Goal: Contribute content

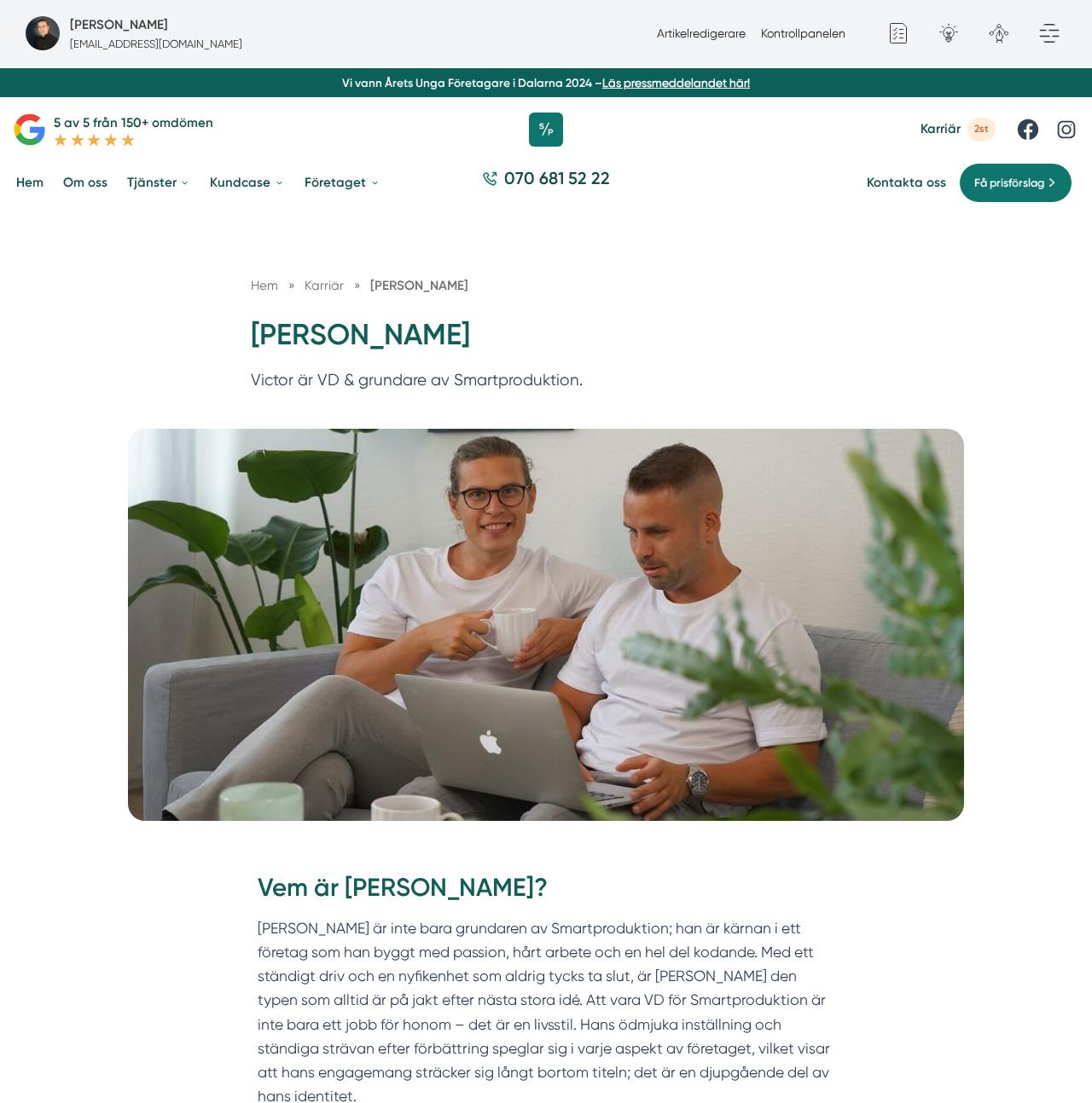
drag, startPoint x: 818, startPoint y: 274, endPoint x: 531, endPoint y: 282, distance: 287.1
click at [817, 274] on div "Hem » Karriär » Victor Blomberg Victor Blomberg Victor är VD & grundare av Smar…" at bounding box center [546, 319] width 1092 height 218
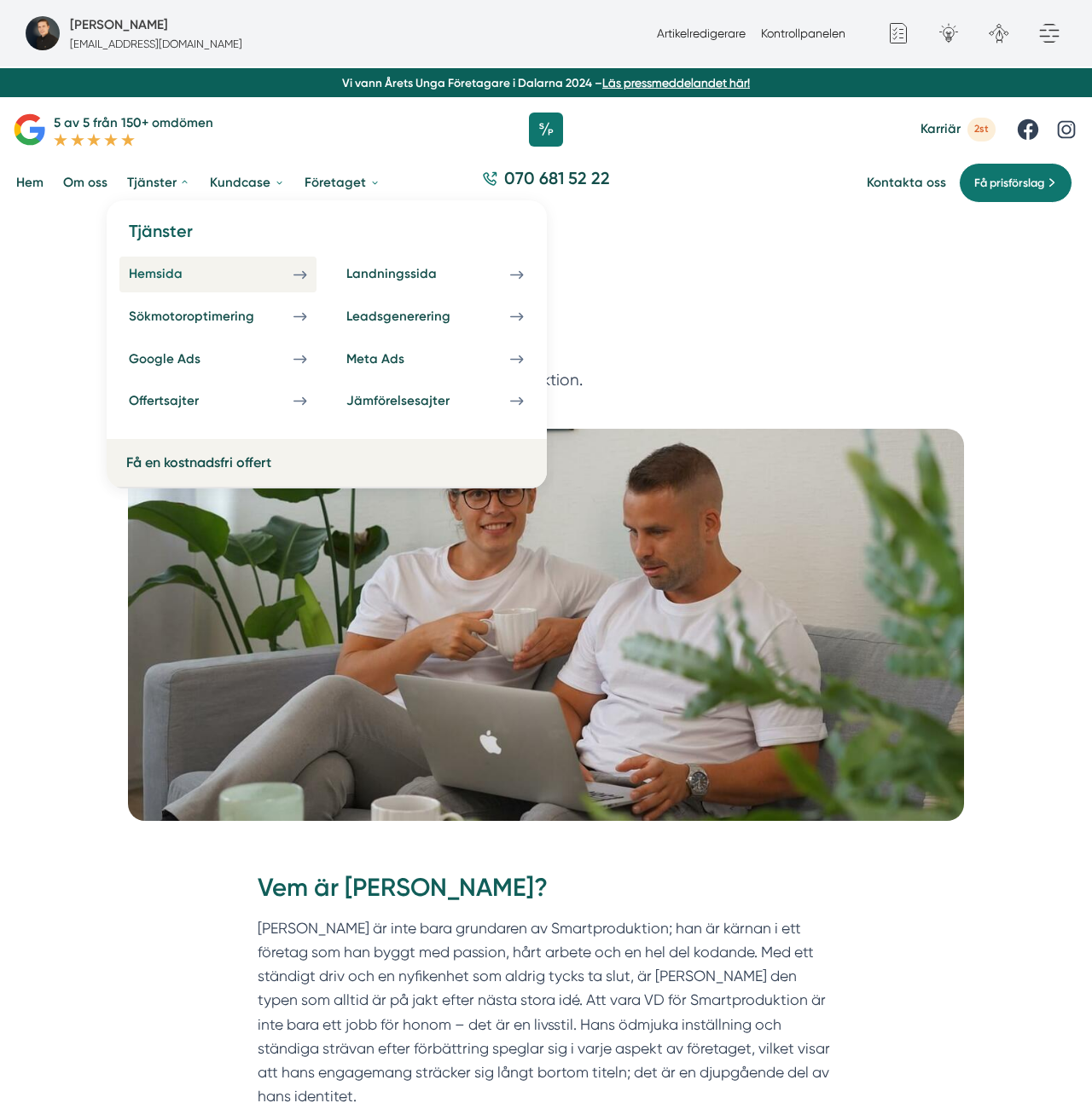
click at [166, 266] on div "Hemsida" at bounding box center [175, 274] width 93 height 16
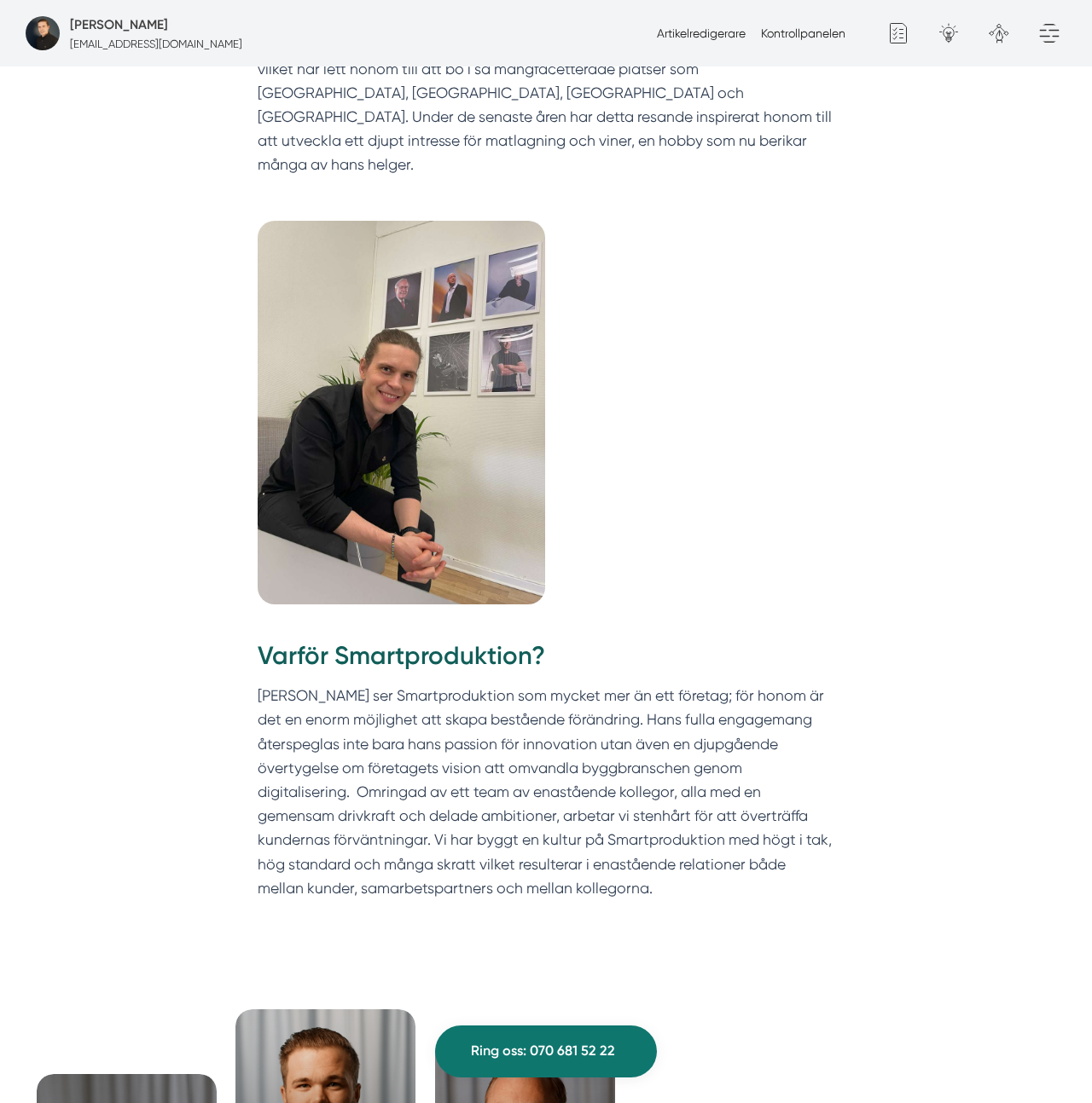
scroll to position [1357, 0]
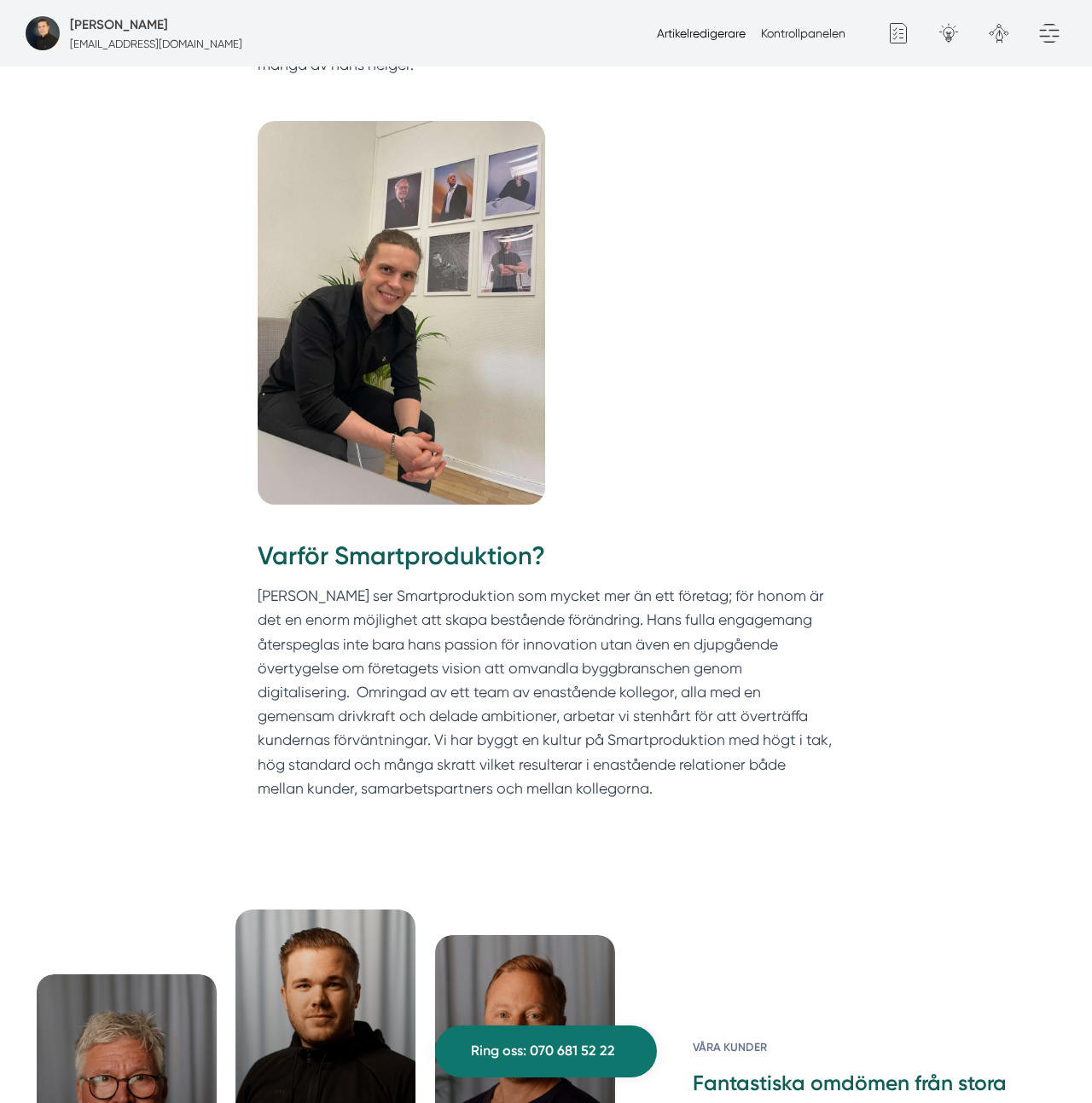
click at [696, 38] on link "Artikelredigerare" at bounding box center [701, 33] width 89 height 13
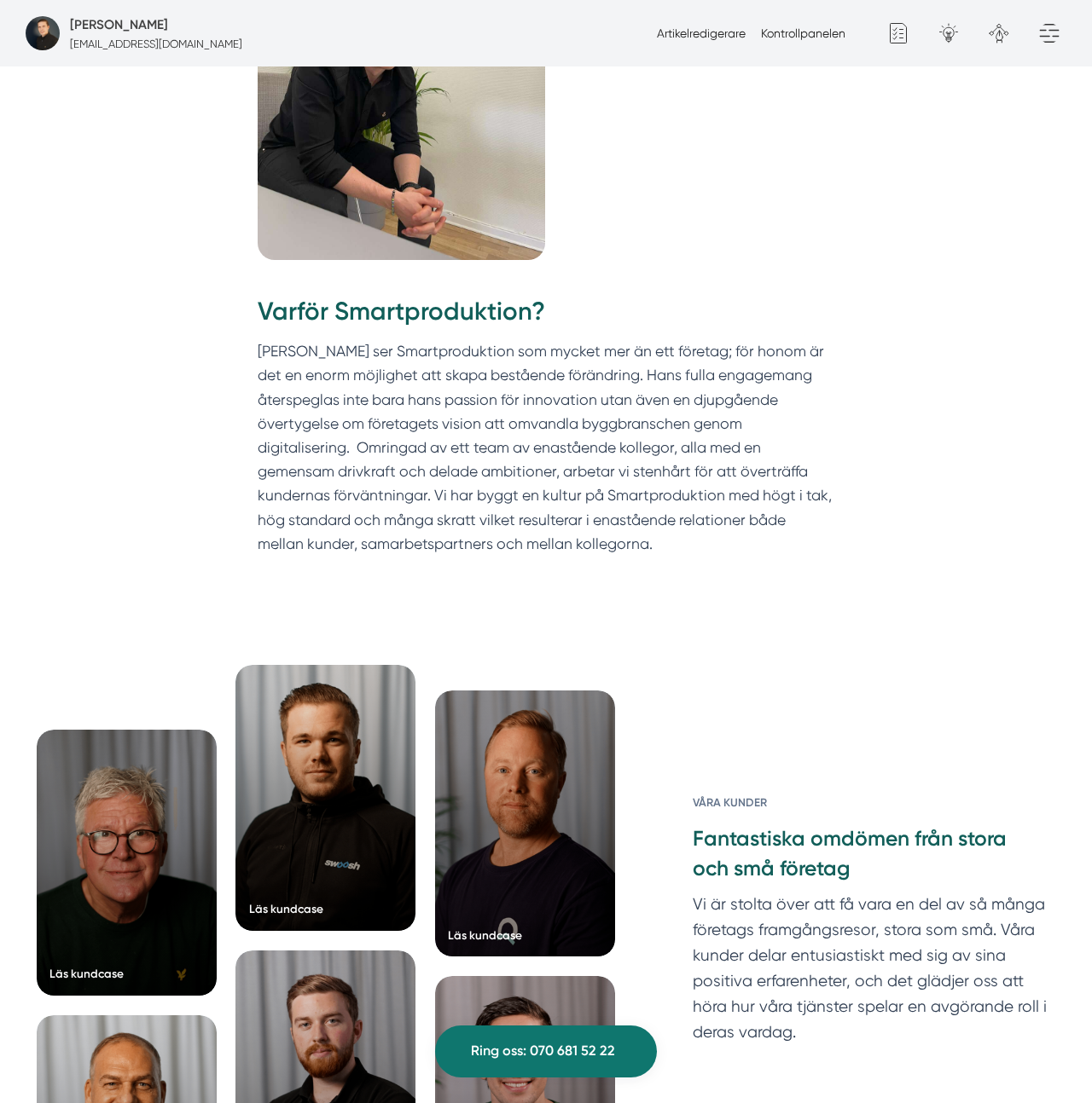
scroll to position [1605, 0]
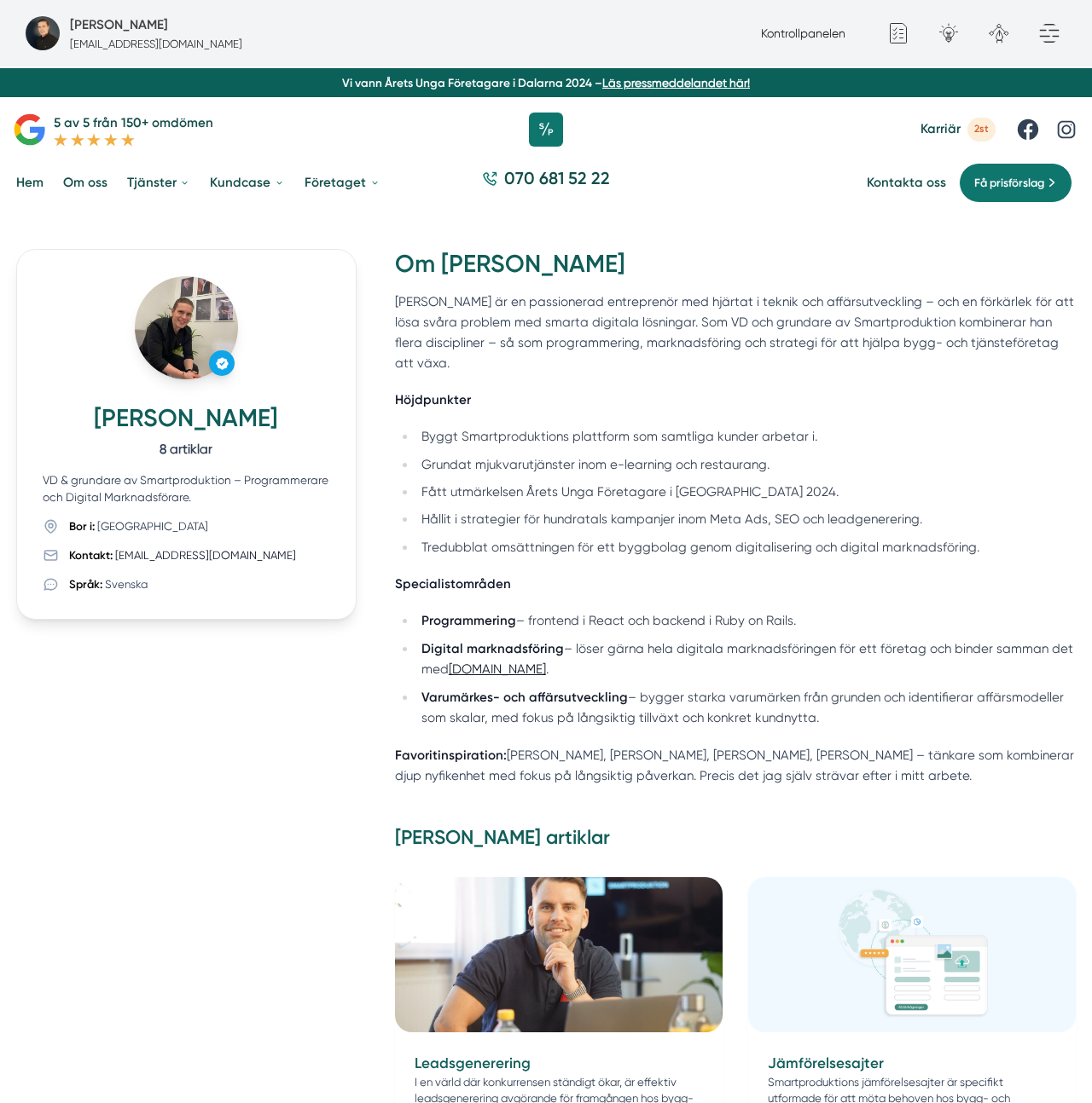
click at [530, 390] on p "Höjdpunkter" at bounding box center [735, 400] width 681 height 21
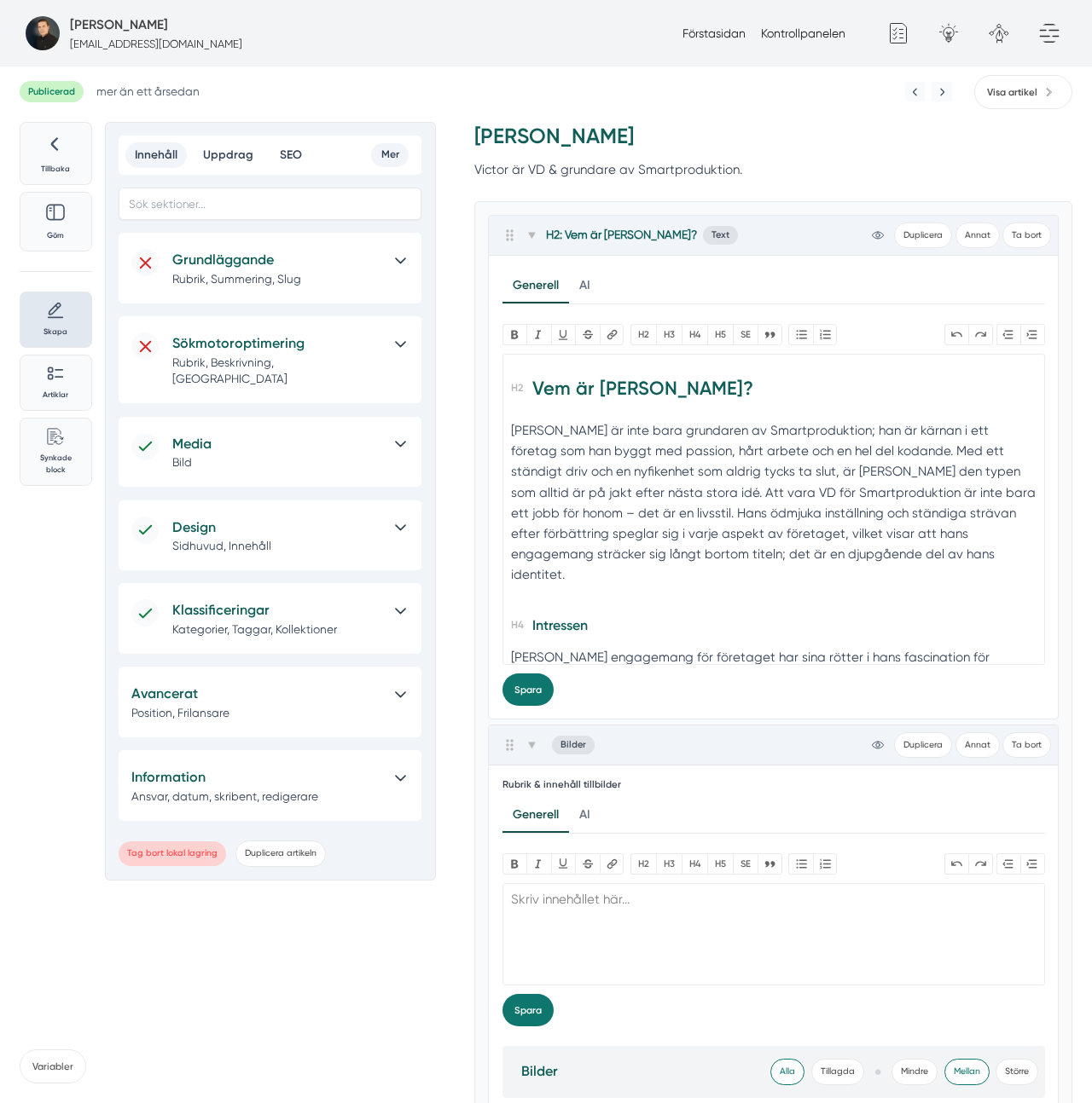
scroll to position [5, 0]
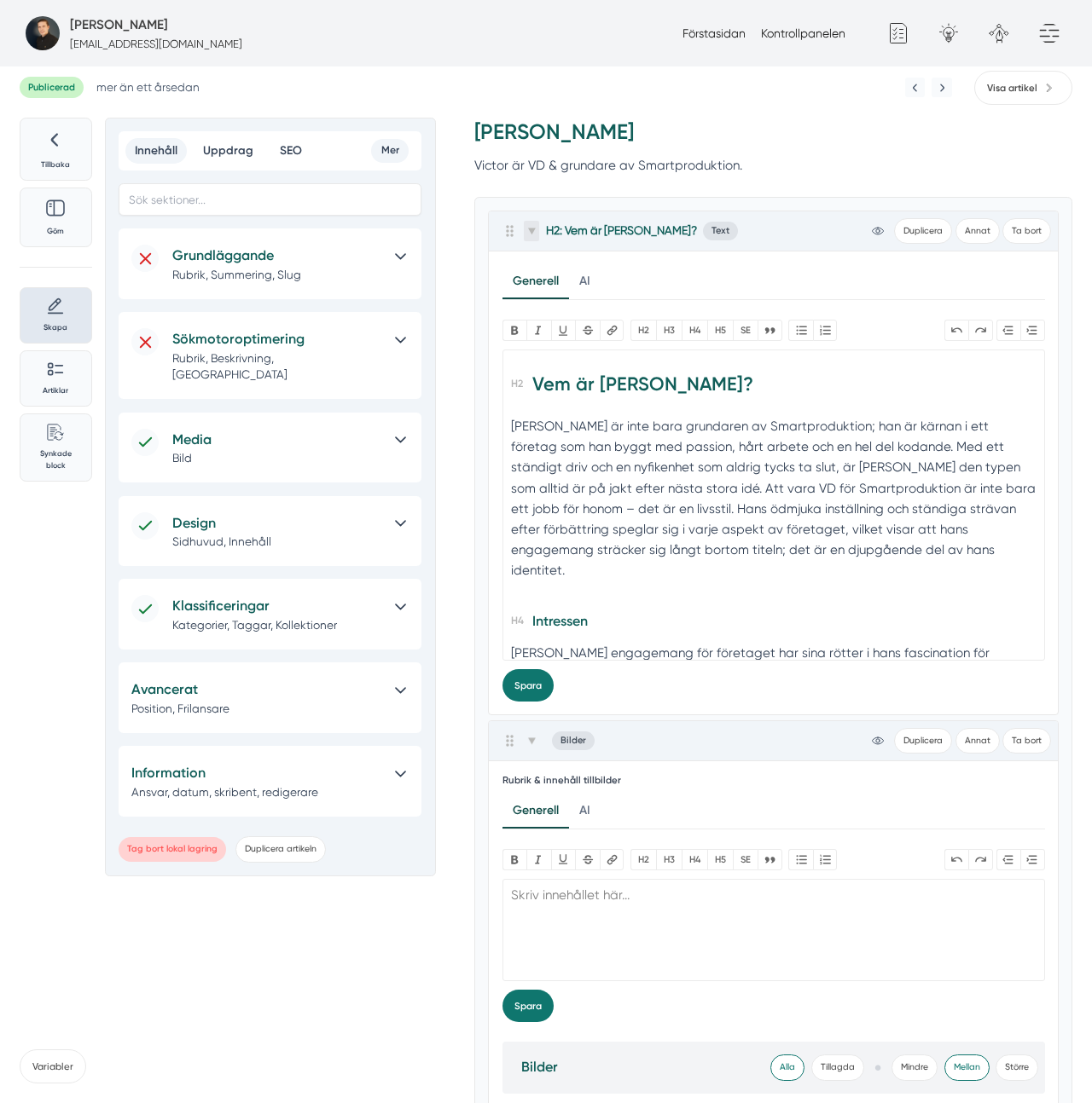
click at [532, 224] on span at bounding box center [531, 231] width 15 height 21
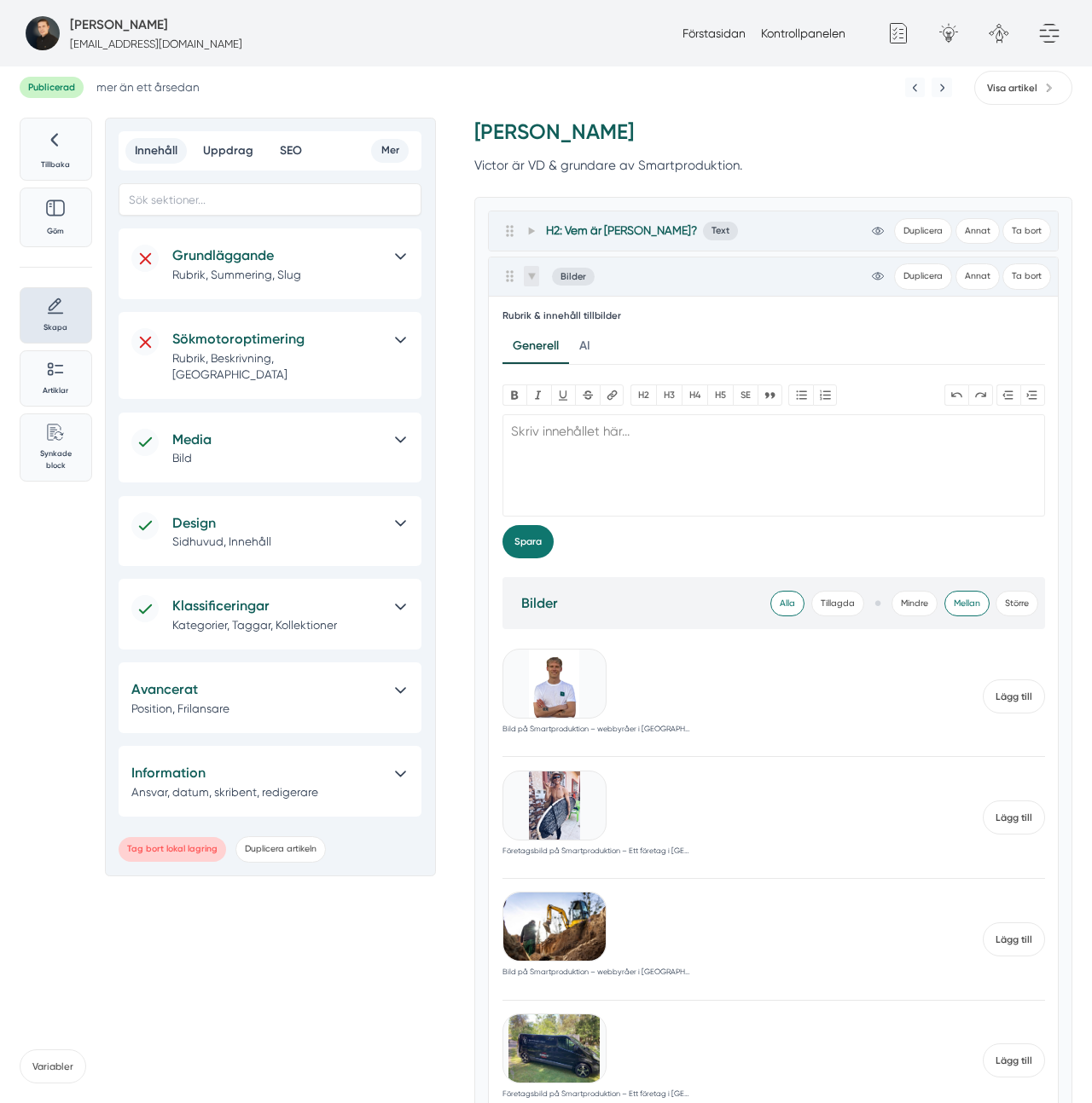
click at [535, 280] on icon at bounding box center [531, 276] width 9 height 8
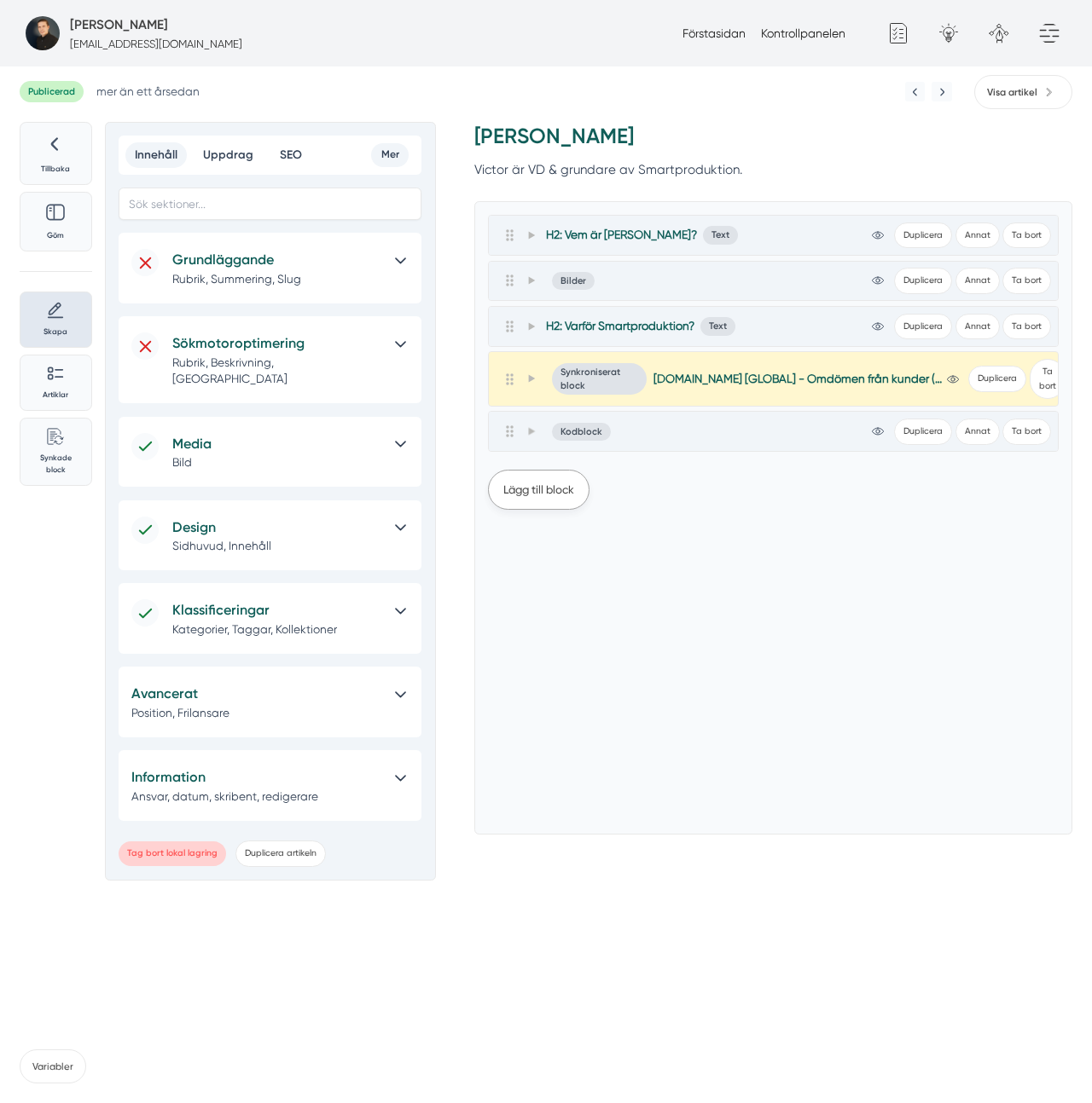
click at [532, 502] on button "Lägg till block" at bounding box center [537, 489] width 101 height 40
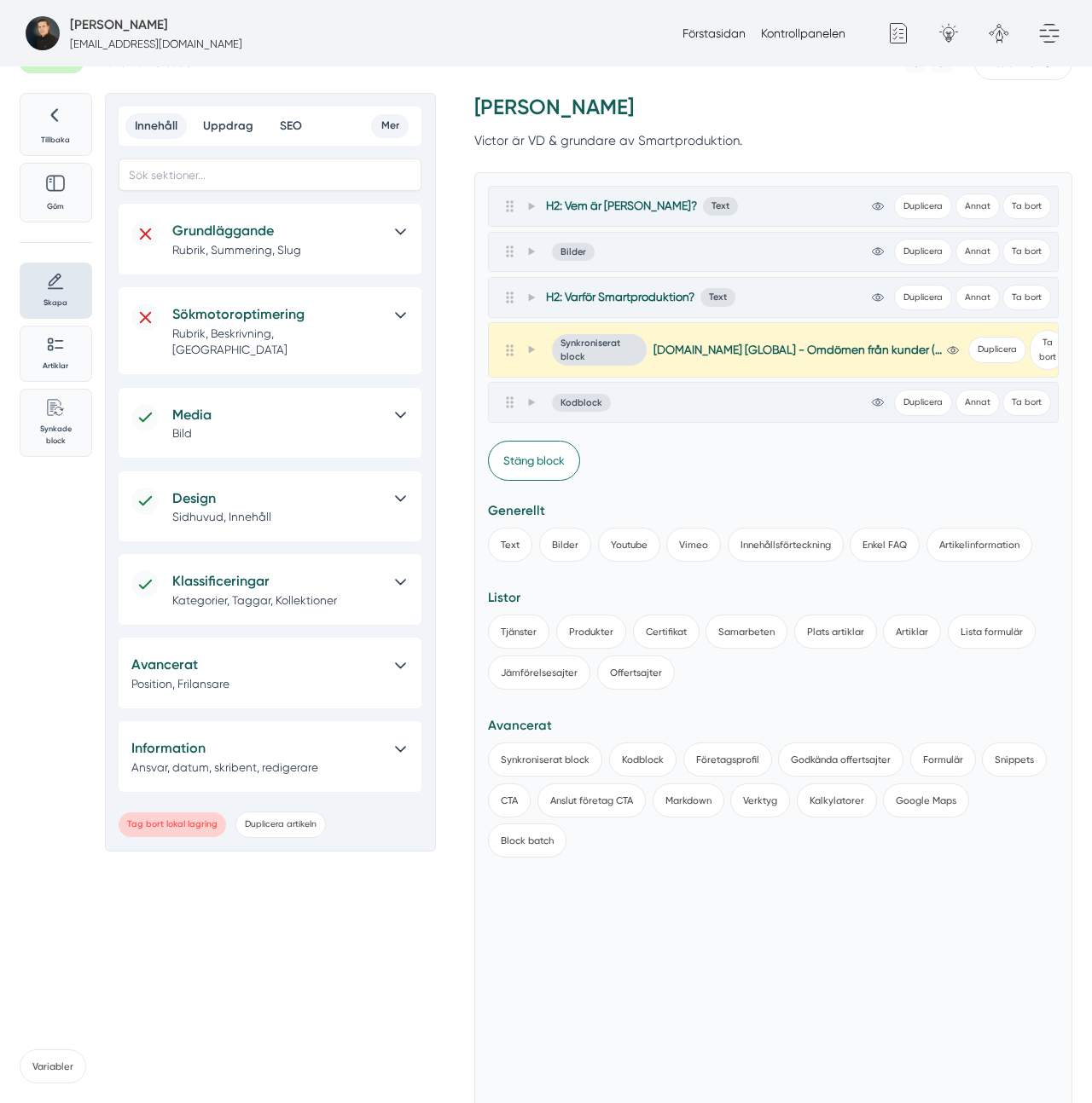
scroll to position [34, 0]
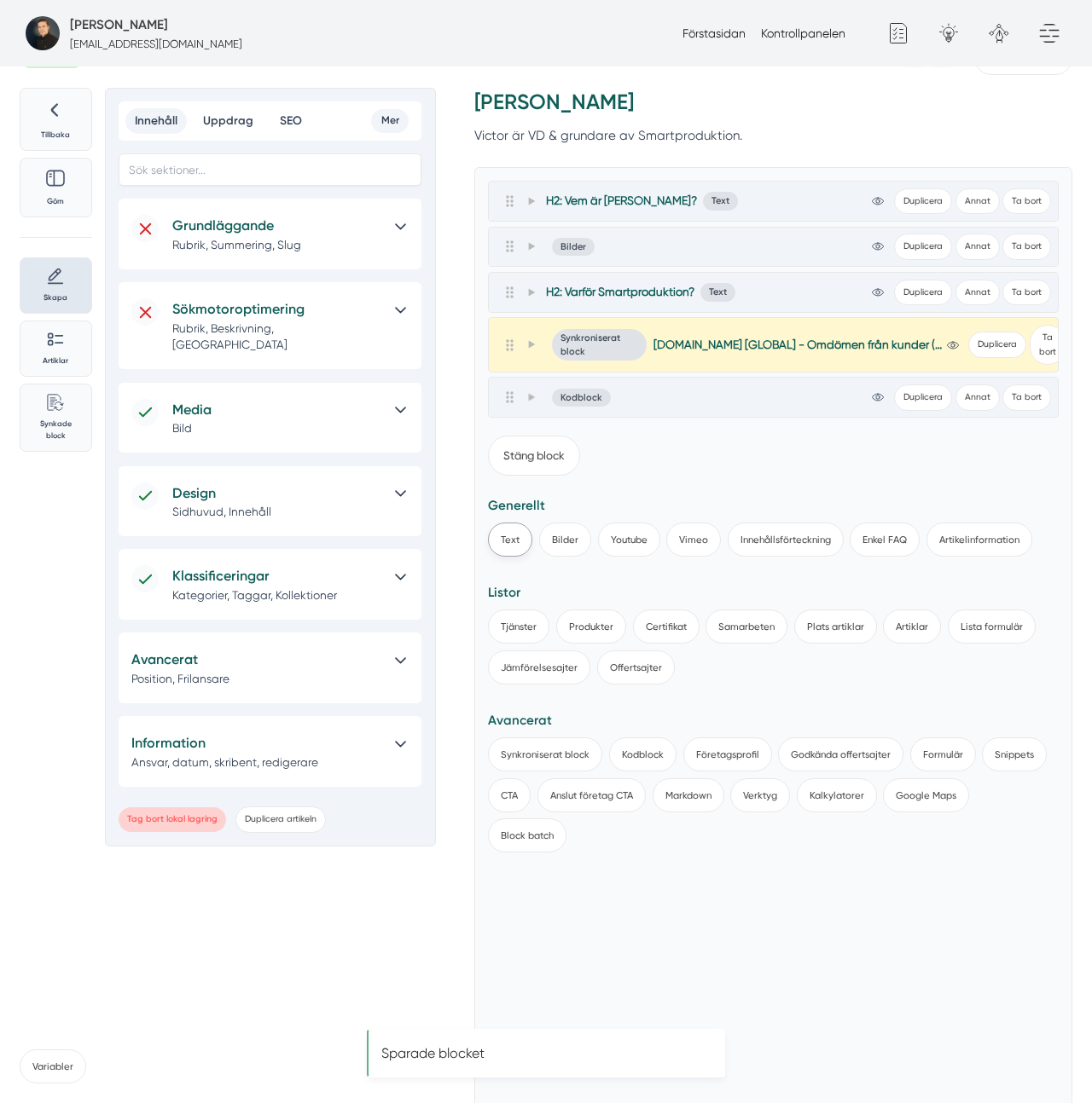
drag, startPoint x: 520, startPoint y: 568, endPoint x: 517, endPoint y: 553, distance: 15.3
click at [517, 556] on div "Stäng block Generellt Text Bilder Youtube Vimeo Innehållsförteckning Enkel FAQ …" at bounding box center [773, 647] width 571 height 424
click at [516, 548] on button "Text" at bounding box center [509, 539] width 44 height 34
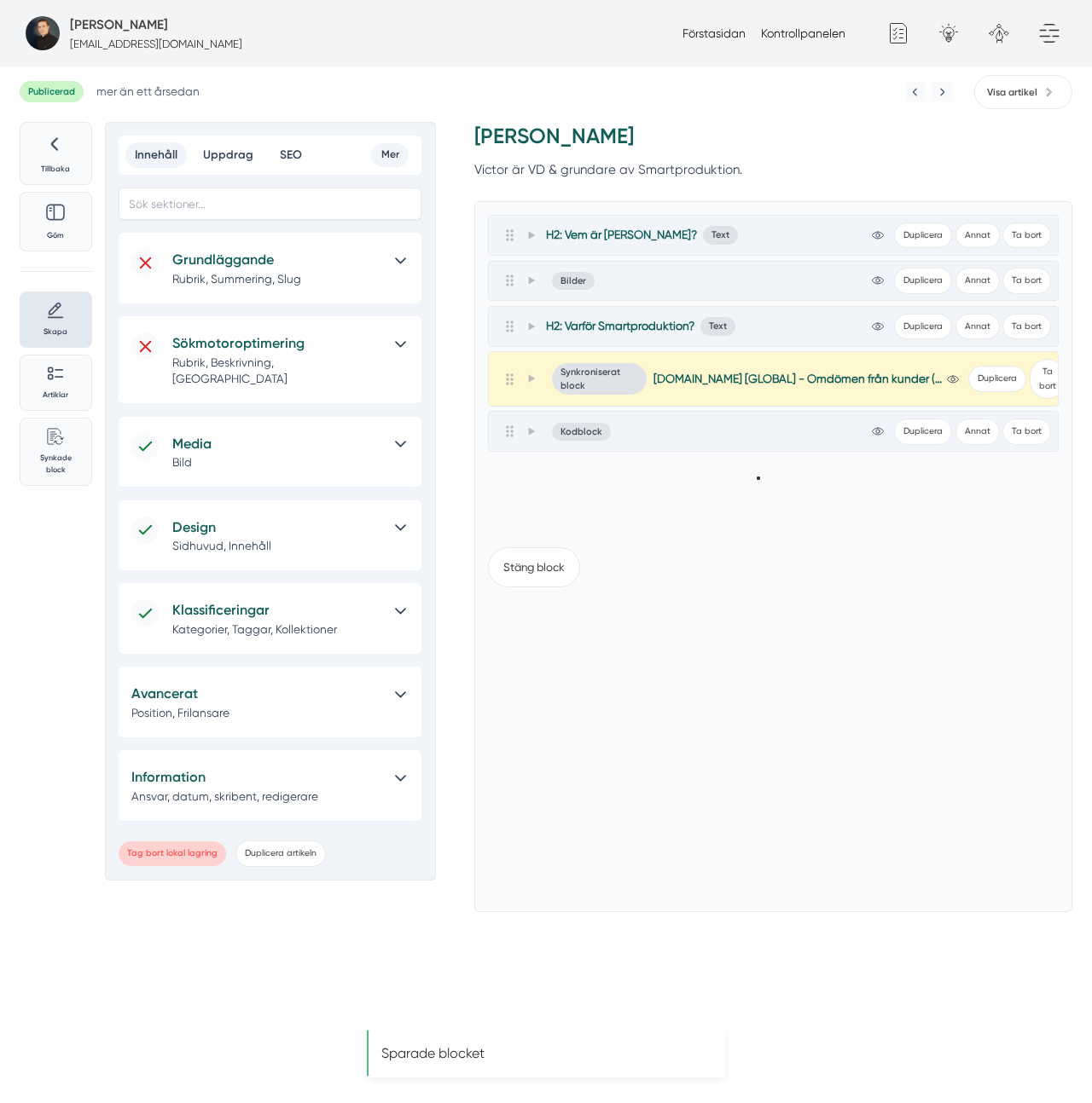
scroll to position [0, 0]
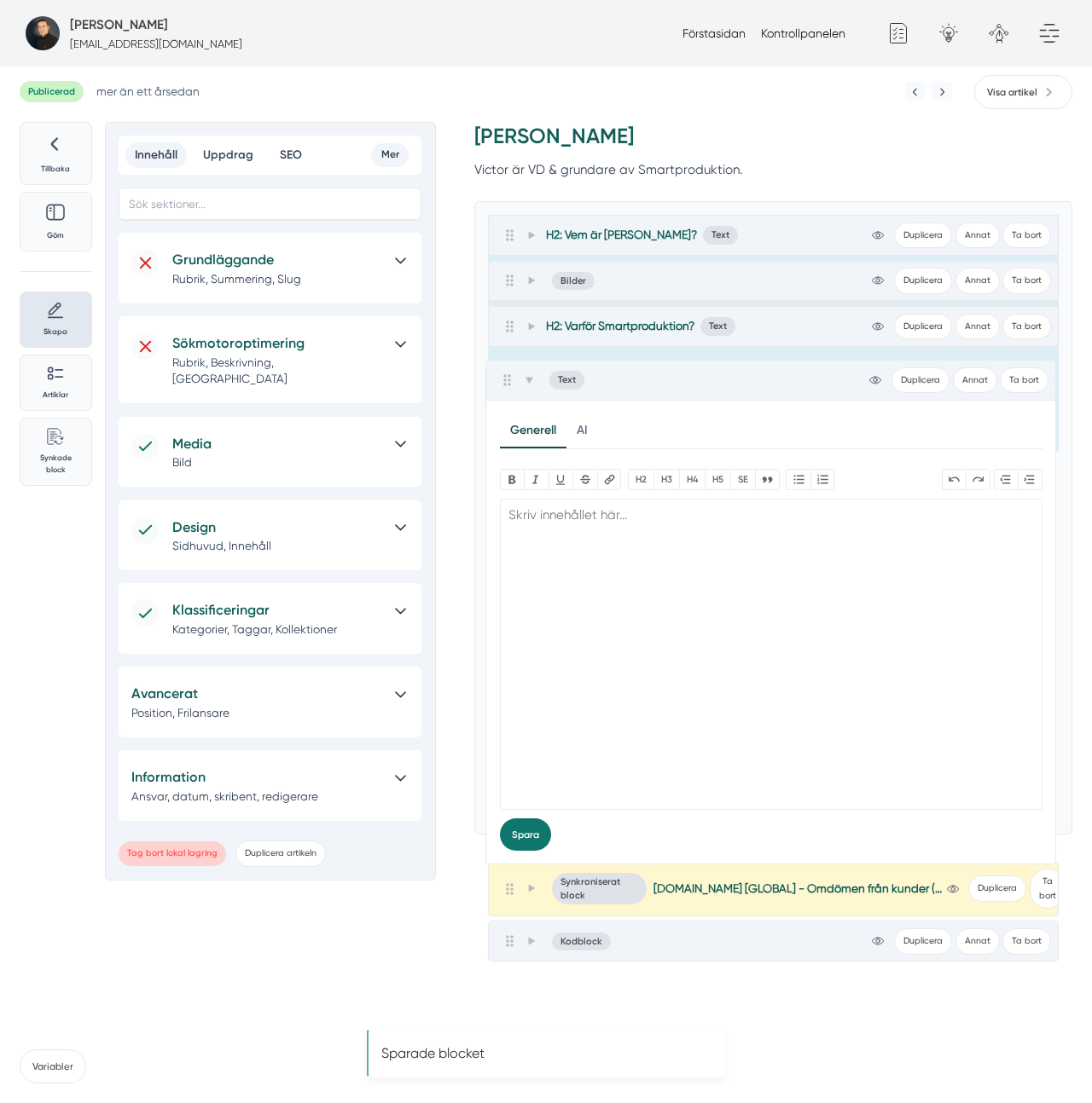
drag, startPoint x: 506, startPoint y: 482, endPoint x: 503, endPoint y: 377, distance: 105.0
click at [503, 377] on div "H2: Vem är Victor Blomberg? Text view-1 Duplicera Annat Ta bort Allmänt Design …" at bounding box center [773, 333] width 571 height 237
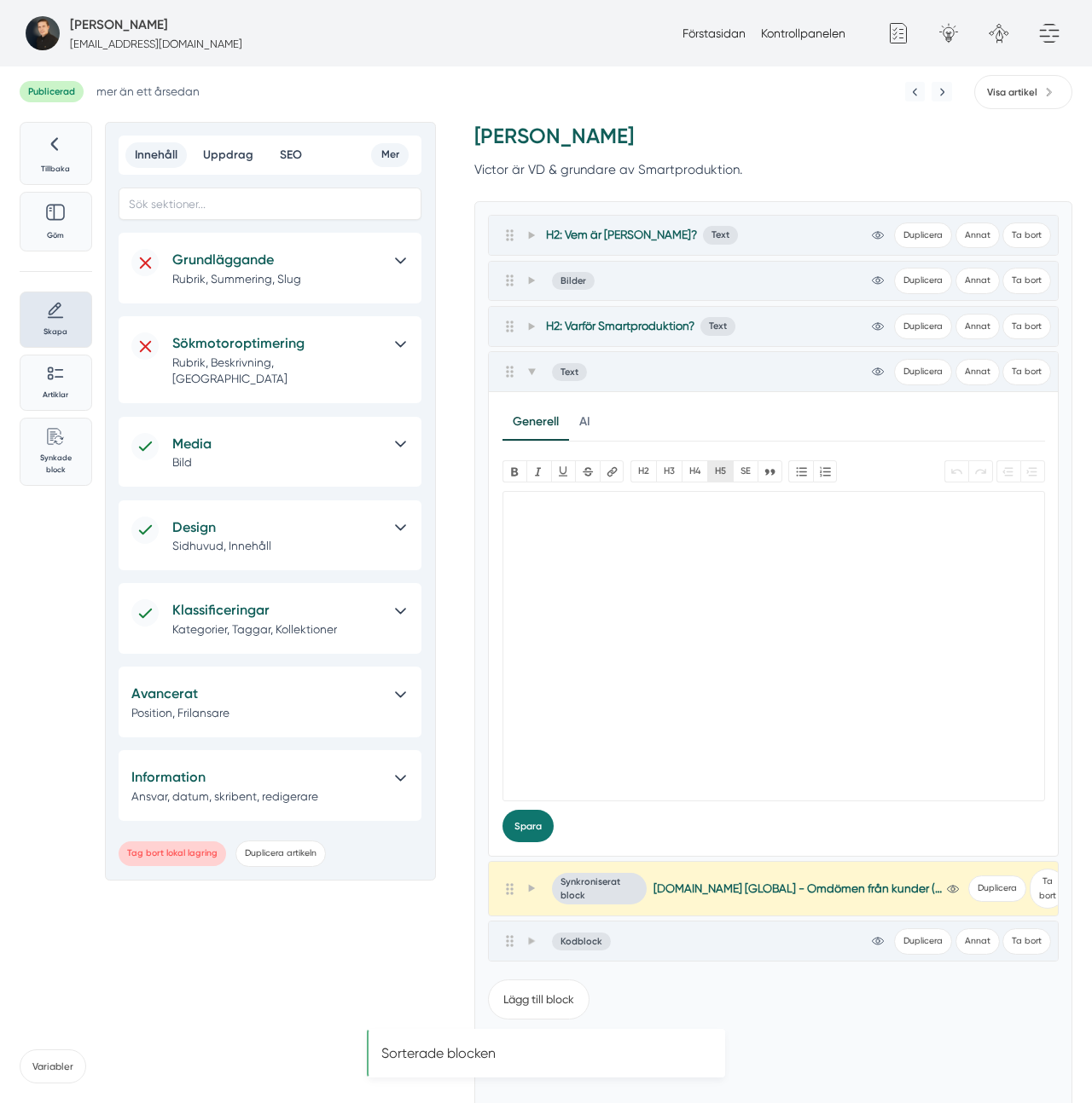
drag, startPoint x: 543, startPoint y: 547, endPoint x: 713, endPoint y: 480, distance: 182.7
click at [546, 545] on trix-editor at bounding box center [774, 647] width 542 height 312
click at [698, 475] on button "H4" at bounding box center [693, 471] width 26 height 22
type trix-editor "<h4>Artiklar &amp; guider</h4><div>Ni hittar Victors skrivna artiklar här: Vict…"
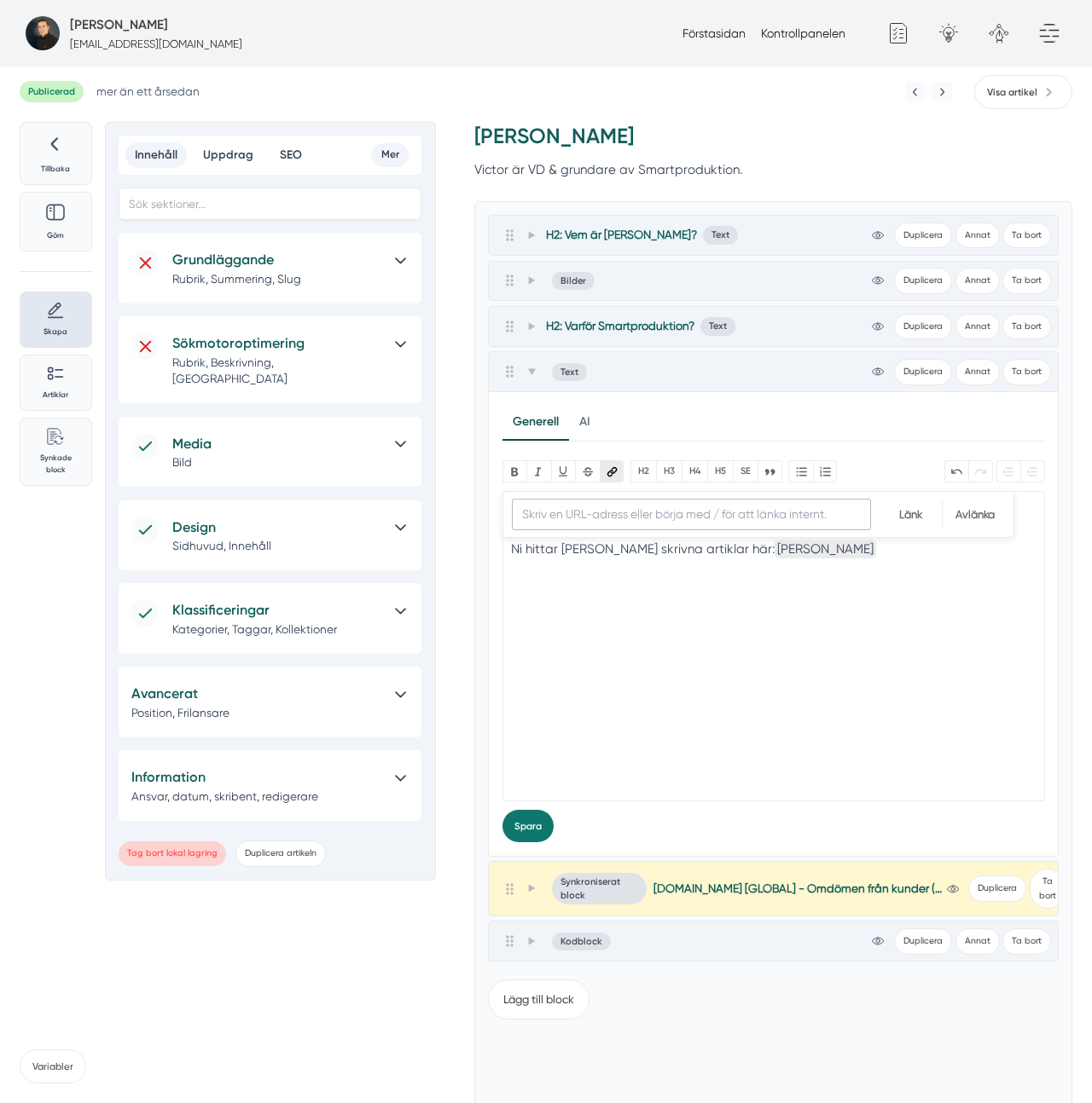
click at [606, 469] on button "Länk" at bounding box center [612, 471] width 25 height 22
paste input "https://www.smartproduktion.se/av/victor-blomberg"
type input "https://www.smartproduktion.se/av/victor-blomberg"
click at [735, 549] on div "Ni hittar Victors skrivna artiklar här: Victor Blomberg" at bounding box center [774, 550] width 525 height 21
type trix-editor "<h4>Artiklar &amp; guider</h4><div>Ni hittar Victors skrivna artiklar här: Arti…"
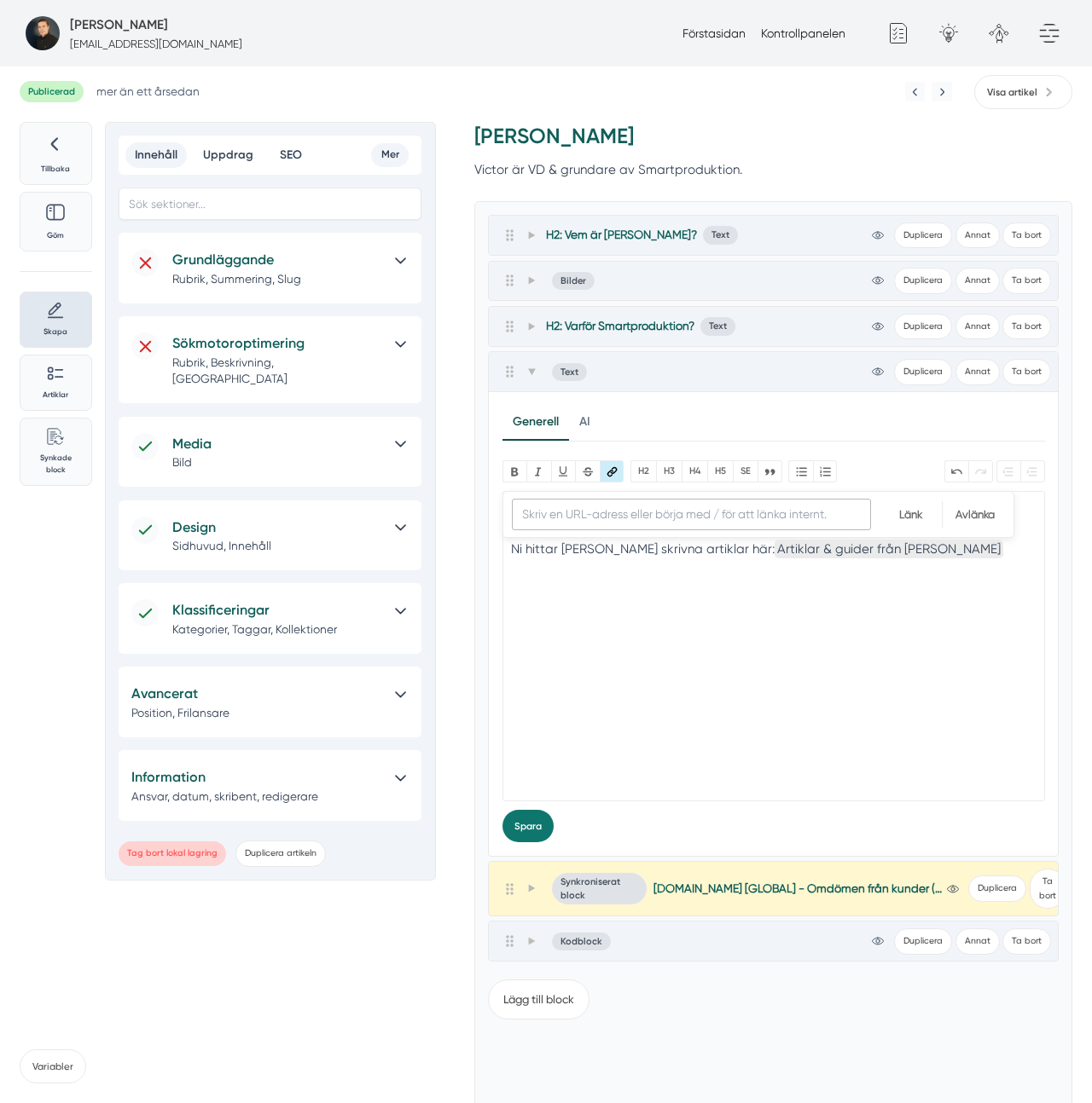
drag, startPoint x: 615, startPoint y: 469, endPoint x: 625, endPoint y: 535, distance: 66.8
click at [614, 469] on button "Länk" at bounding box center [612, 471] width 25 height 22
paste input "https://www.smartproduktion.se/av/victor-blomberg"
type input "https://www.smartproduktion.se/av/victor-blomberg"
click at [923, 514] on input "Länk" at bounding box center [911, 515] width 62 height 26
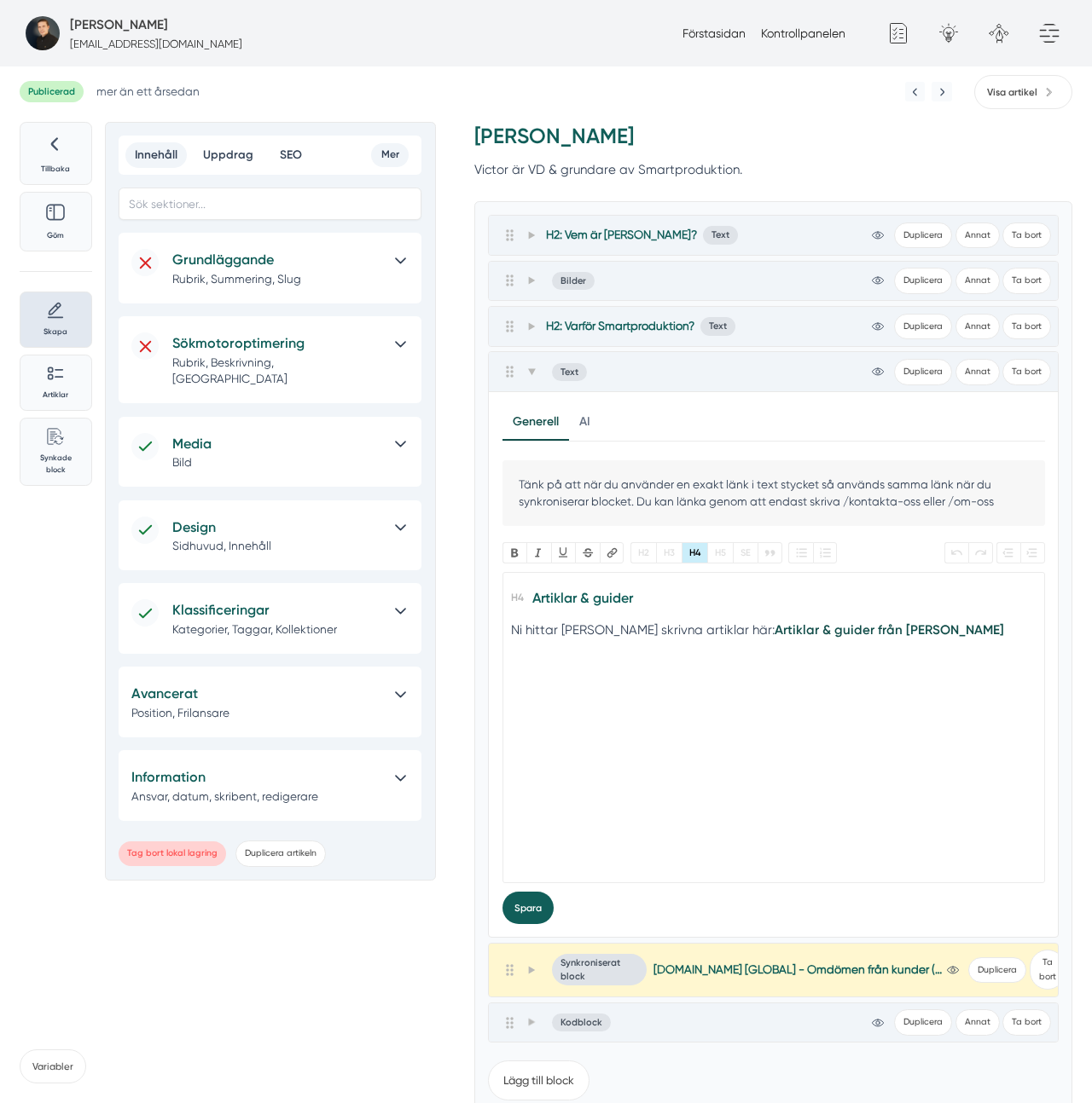
click at [523, 914] on button "Spara" at bounding box center [528, 908] width 51 height 32
click at [666, 633] on div "Ni hittar Victors skrivna artiklar här: Artiklar & guider från Victor Blomberg" at bounding box center [774, 630] width 525 height 21
type trix-editor "<h4>Artiklar &amp; guider</h4><div>Ni hittar Victors skrivna artiklar &amp;&nbs…"
click at [715, 630] on div "Ni hittar Victors skrivna artiklar & g här: Artiklar & guider från Victor Blomb…" at bounding box center [774, 630] width 525 height 21
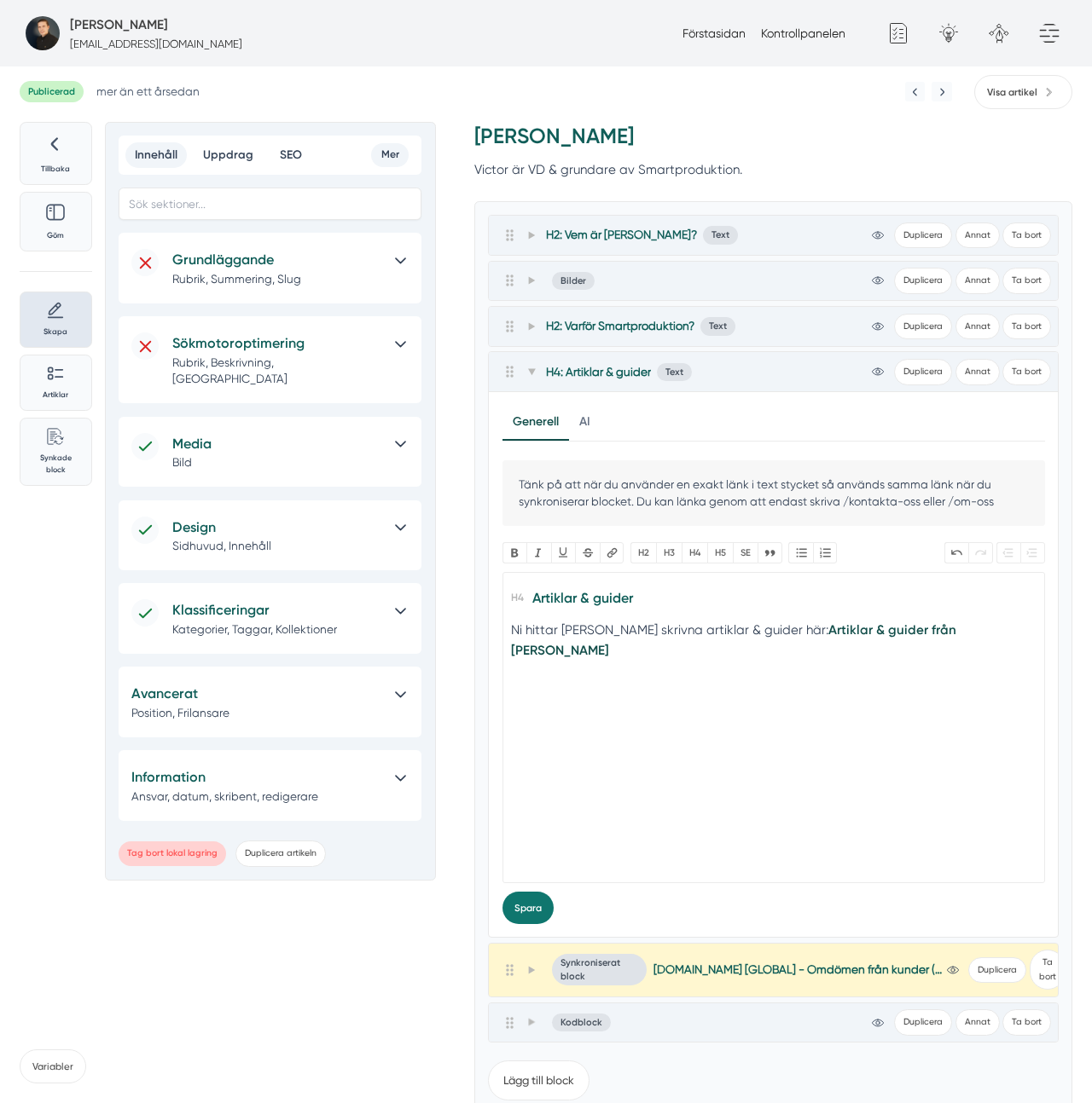
type trix-editor "<h4>Artiklar &amp; guider</h4><div>Ni hittar Victors skrivna artiklar &amp; gui…"
click at [531, 897] on button "Spara" at bounding box center [528, 908] width 51 height 32
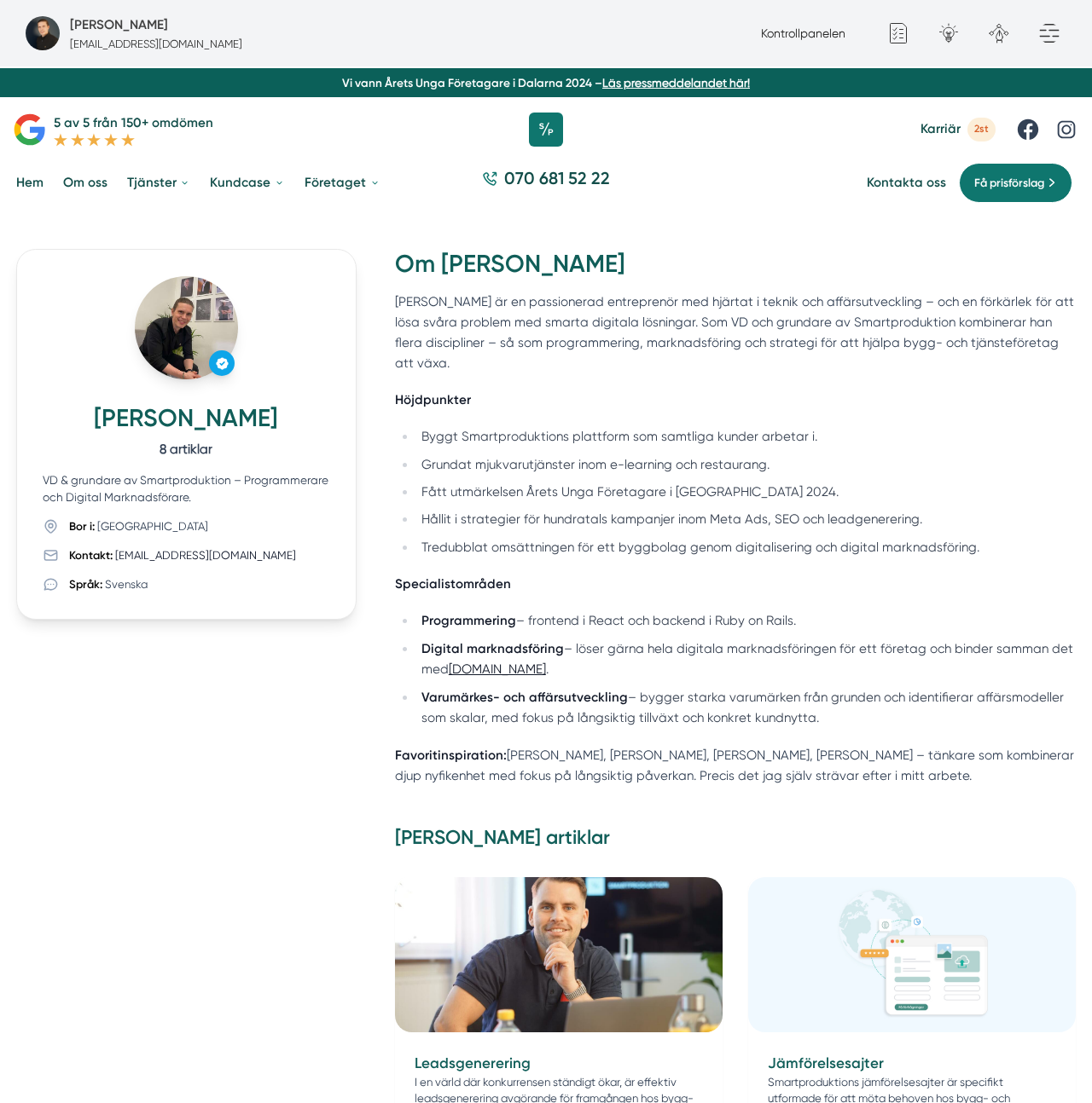
click at [664, 313] on p "[PERSON_NAME] är en passionerad entreprenör med hjärtat i teknik och affärsutve…" at bounding box center [735, 333] width 681 height 83
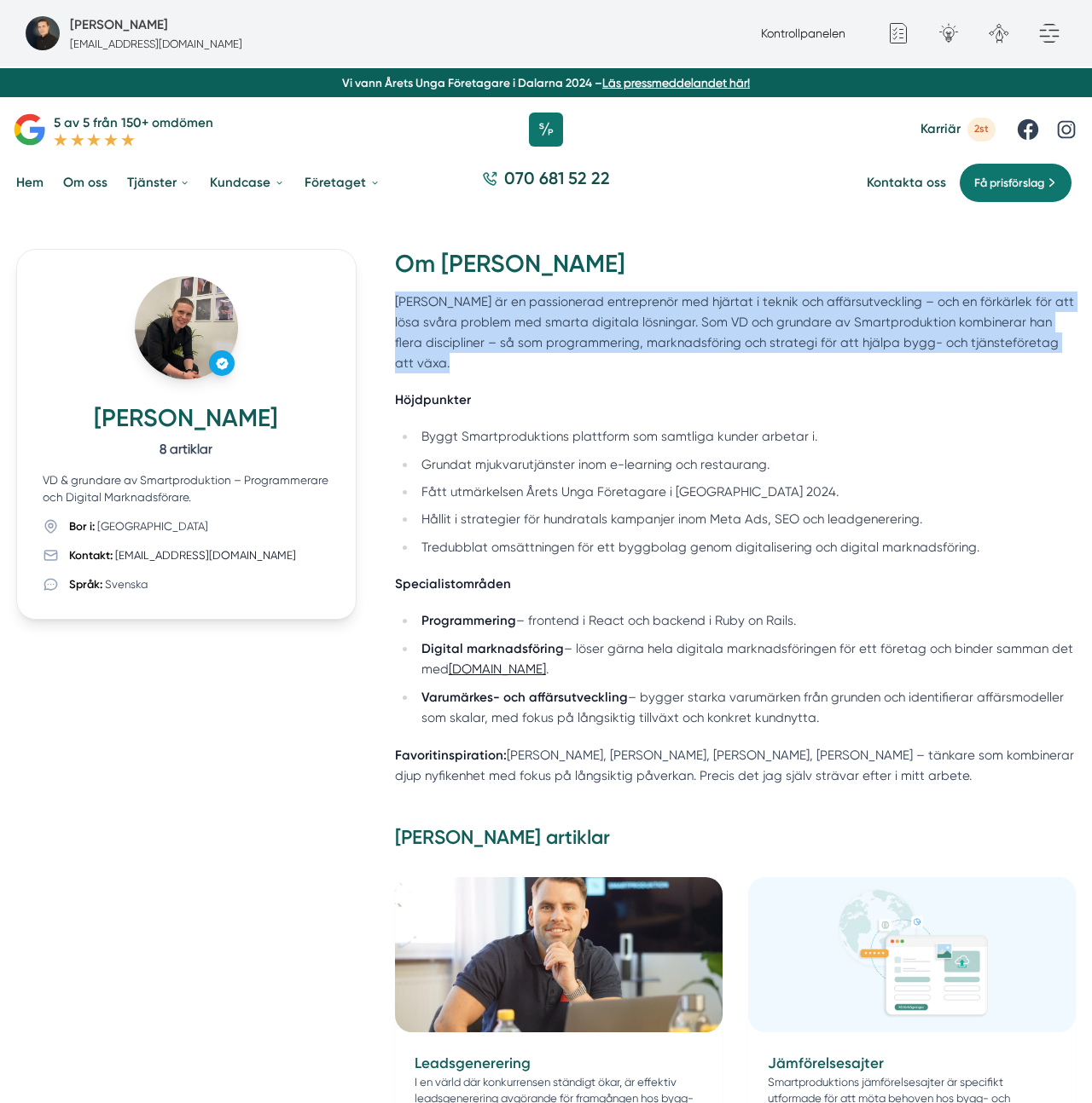
click at [664, 313] on p "[PERSON_NAME] är en passionerad entreprenör med hjärtat i teknik och affärsutve…" at bounding box center [735, 333] width 681 height 83
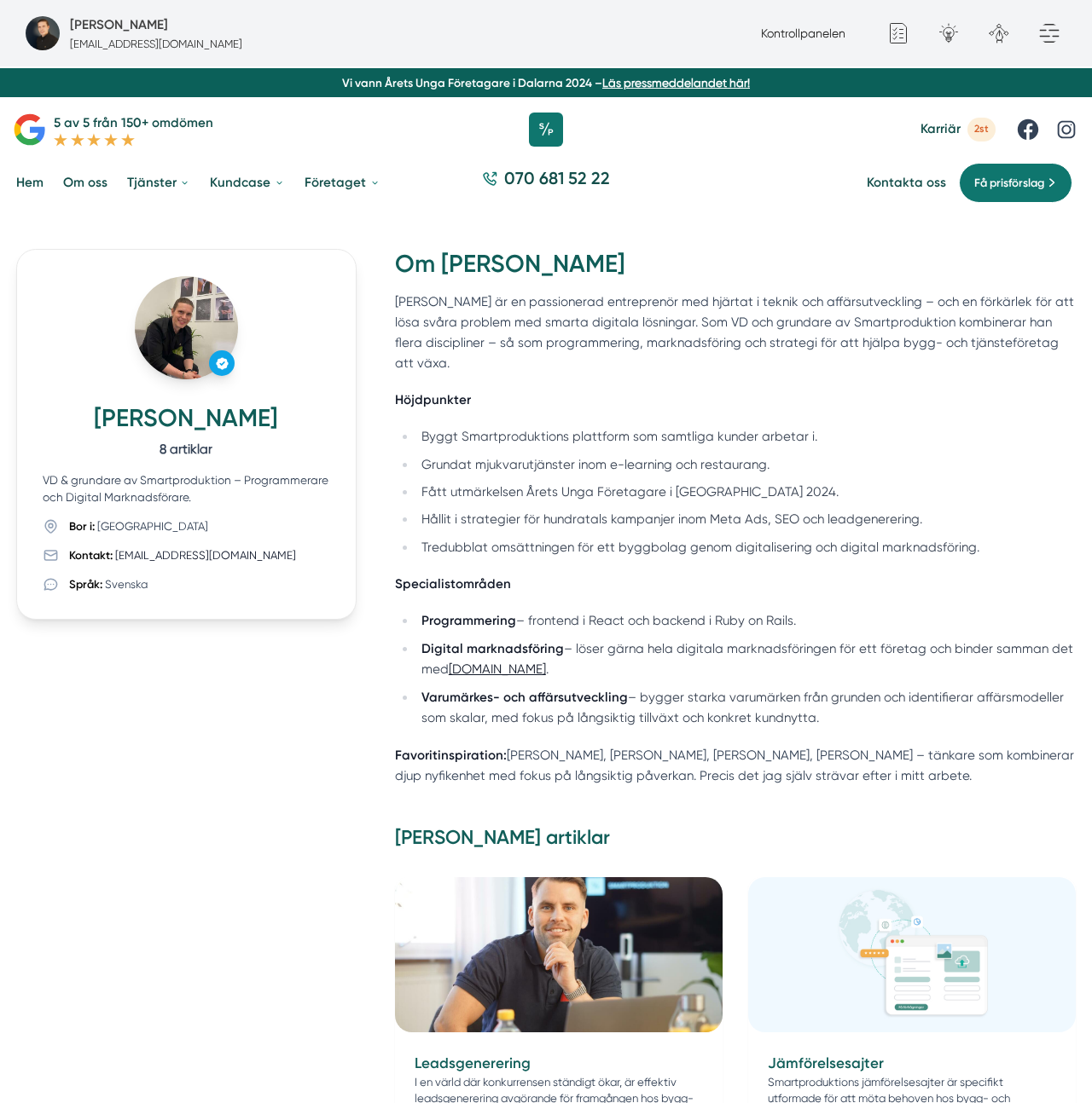
click at [529, 454] on li "Grundat mjukvarutjänster inom e-learning och restaurang." at bounding box center [746, 465] width 659 height 22
click at [509, 482] on li "Fått utmärkelsen Årets Unga Företagare i [GEOGRAPHIC_DATA] 2024." at bounding box center [746, 492] width 659 height 22
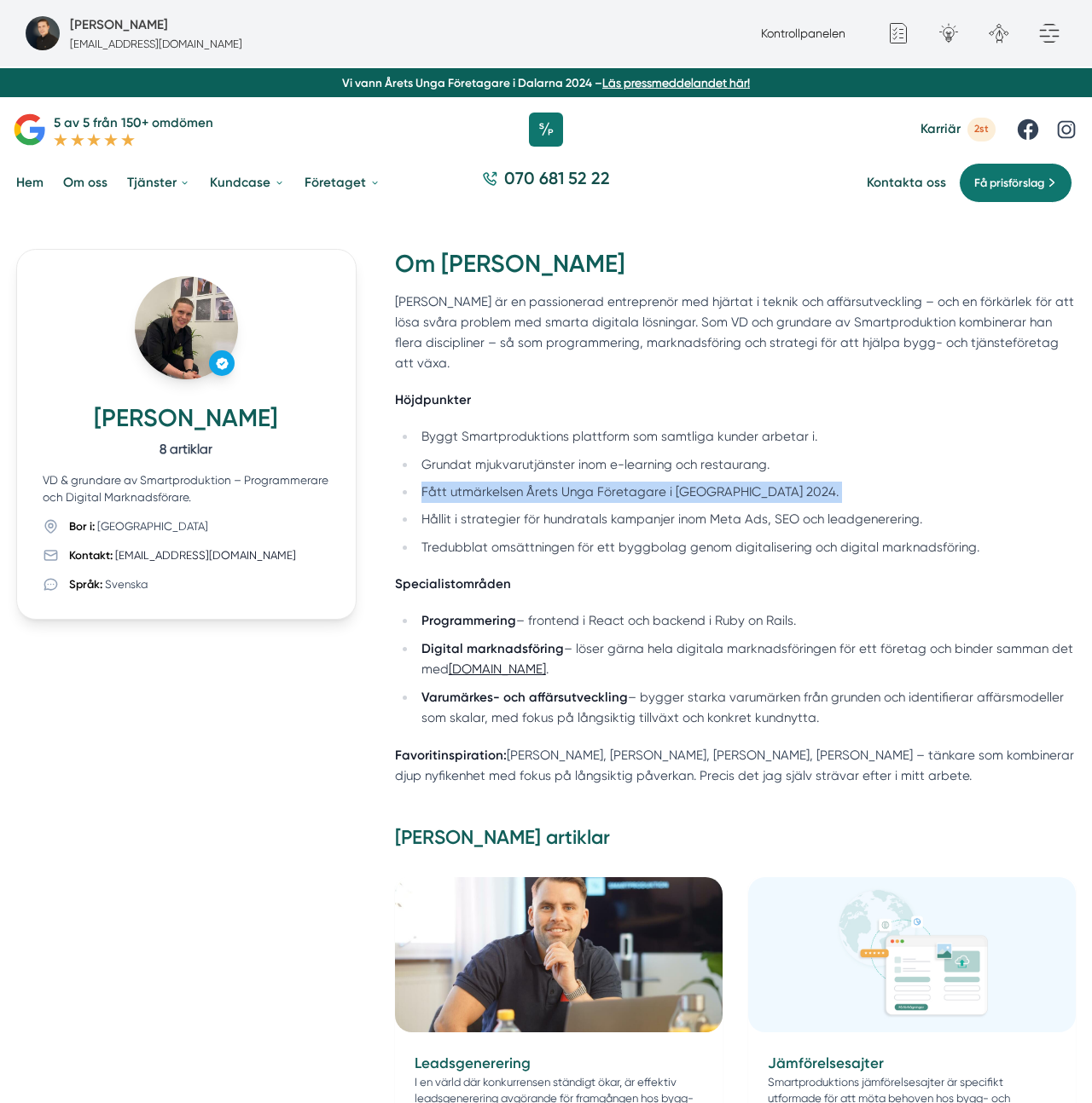
click at [509, 482] on li "Fått utmärkelsen Årets Unga Företagare i [GEOGRAPHIC_DATA] 2024." at bounding box center [746, 492] width 659 height 22
click at [571, 482] on li "Fått utmärkelsen Årets Unga Företagare i [GEOGRAPHIC_DATA] 2024." at bounding box center [746, 492] width 659 height 22
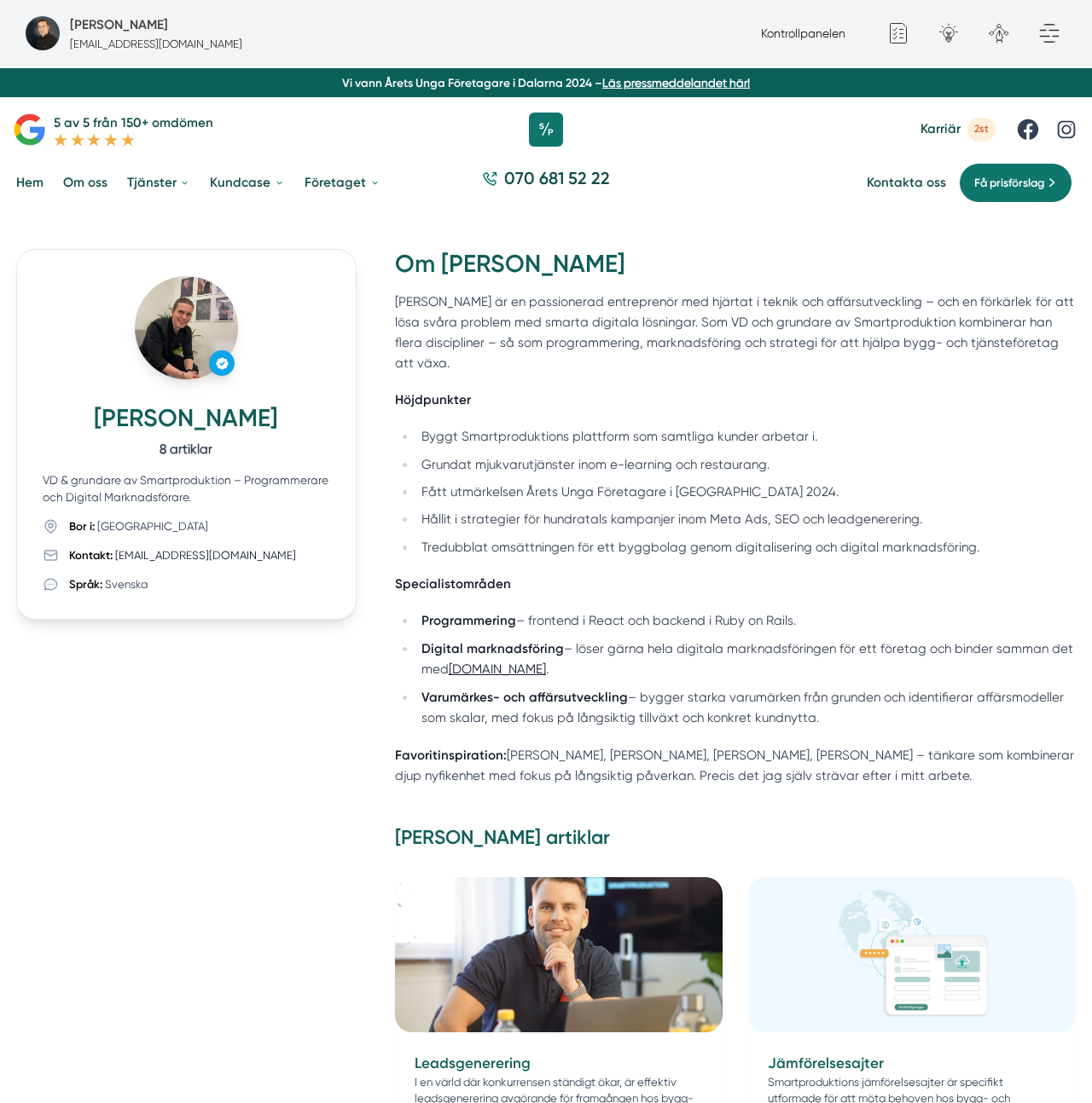
drag, startPoint x: 569, startPoint y: 485, endPoint x: 565, endPoint y: 495, distance: 10.8
click at [566, 493] on ul "Byggt Smartproduktions plattform som samtliga kunder arbetar i. Grundat mjukvar…" at bounding box center [735, 491] width 681 height 131
click at [562, 509] on li "Hållit i strategier för hundratals kampanjer inom Meta Ads, SEO och leadgenerer…" at bounding box center [746, 519] width 659 height 22
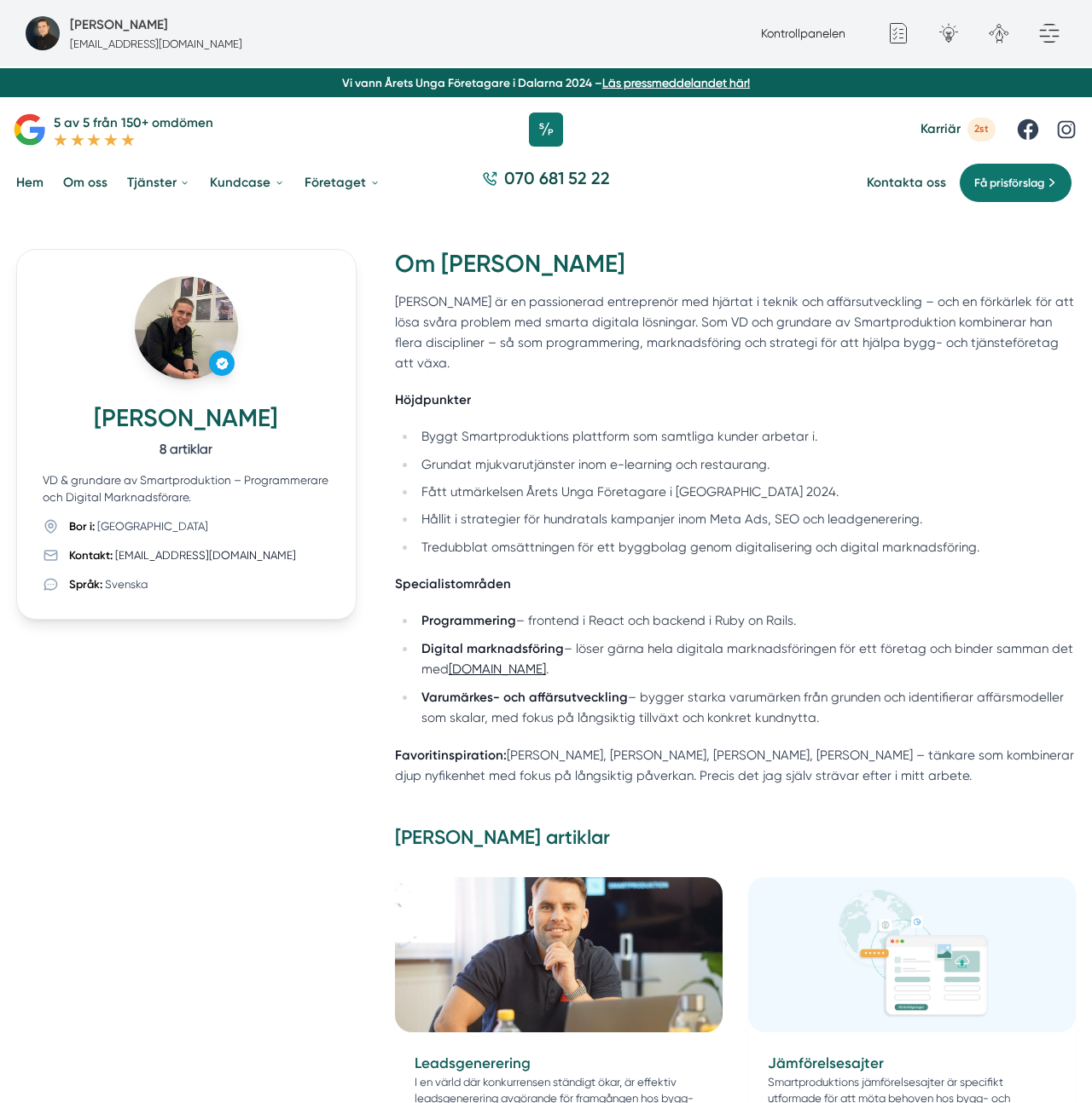
click at [699, 461] on ul "Byggt Smartproduktions plattform som samtliga kunder arbetar i. Grundat mjukvar…" at bounding box center [735, 491] width 681 height 131
click at [463, 351] on p "[PERSON_NAME] är en passionerad entreprenör med hjärtat i teknik och affärsutve…" at bounding box center [735, 333] width 681 height 83
click at [470, 338] on p "[PERSON_NAME] är en passionerad entreprenör med hjärtat i teknik och affärsutve…" at bounding box center [735, 333] width 681 height 83
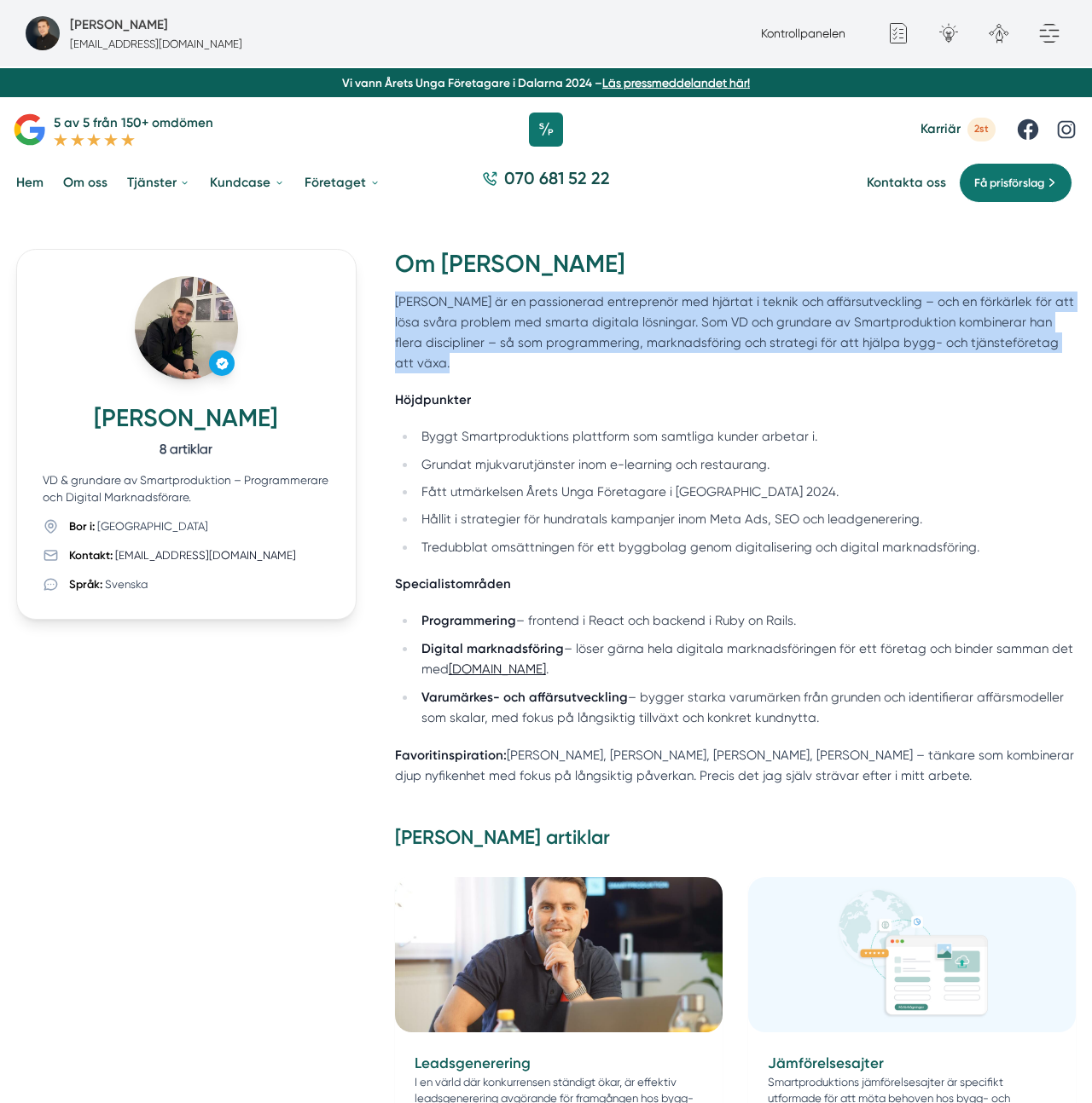
click at [470, 338] on p "[PERSON_NAME] är en passionerad entreprenör med hjärtat i teknik och affärsutve…" at bounding box center [735, 333] width 681 height 83
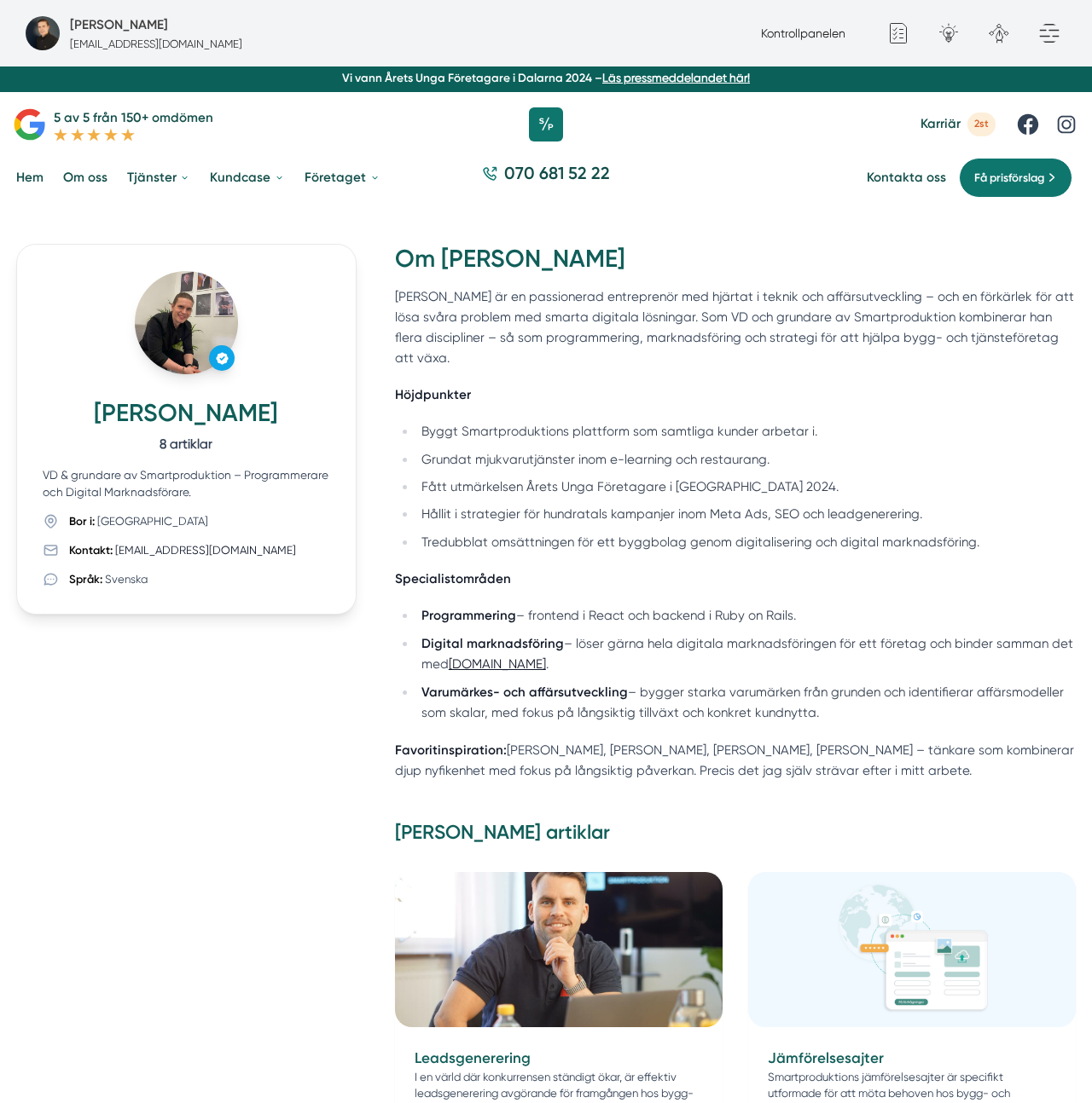
click at [507, 329] on p "[PERSON_NAME] är en passionerad entreprenör med hjärtat i teknik och affärsutve…" at bounding box center [735, 328] width 681 height 83
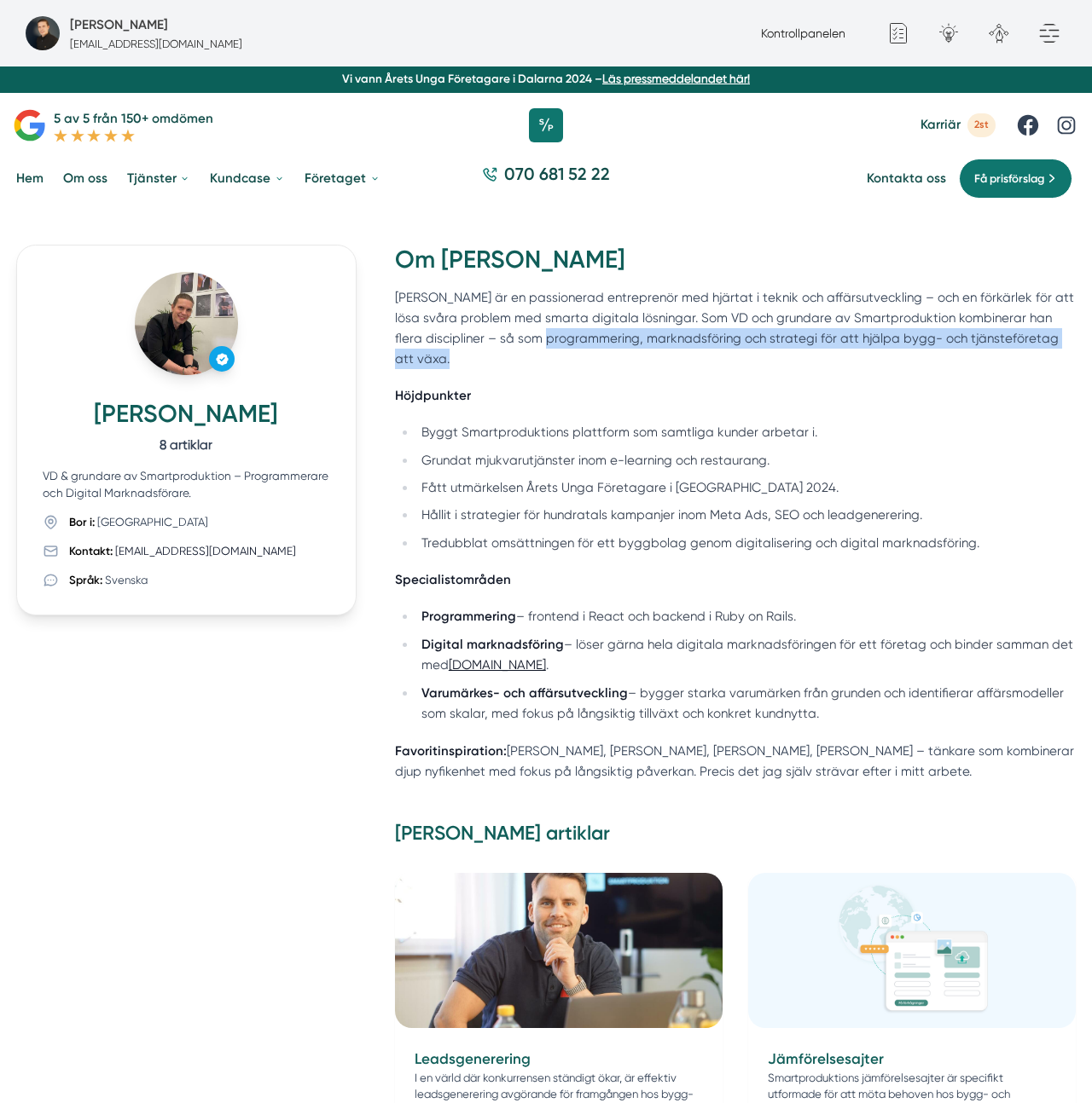
click at [507, 329] on p "[PERSON_NAME] är en passionerad entreprenör med hjärtat i teknik och affärsutve…" at bounding box center [735, 329] width 681 height 83
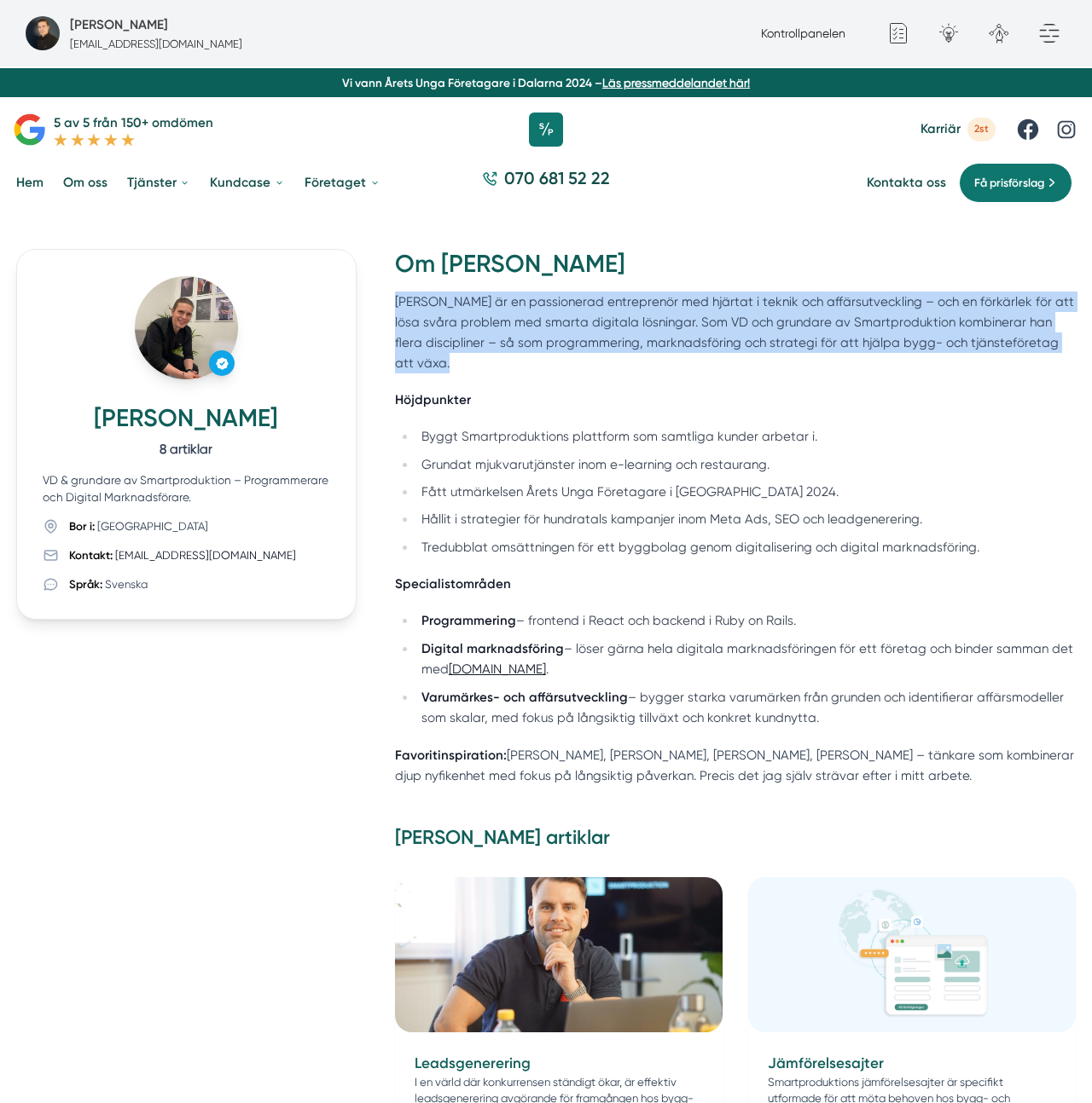
click at [507, 329] on p "[PERSON_NAME] är en passionerad entreprenör med hjärtat i teknik och affärsutve…" at bounding box center [735, 333] width 681 height 83
